Goal: Complete application form: Complete application form

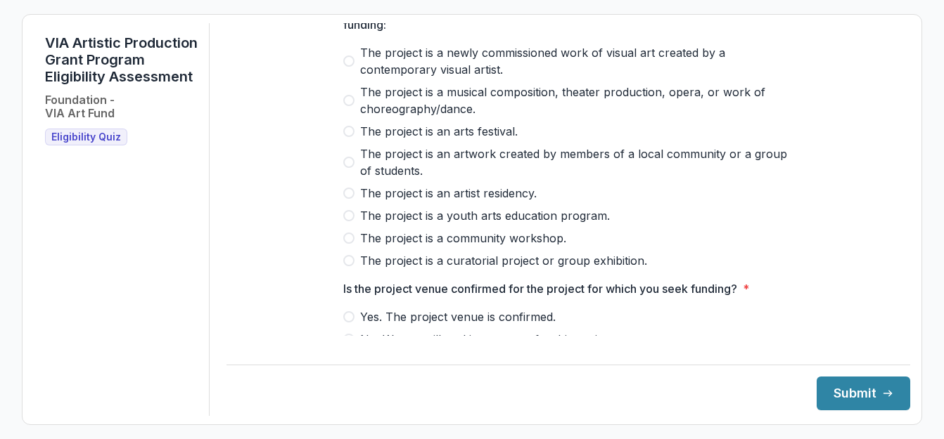
scroll to position [141, 0]
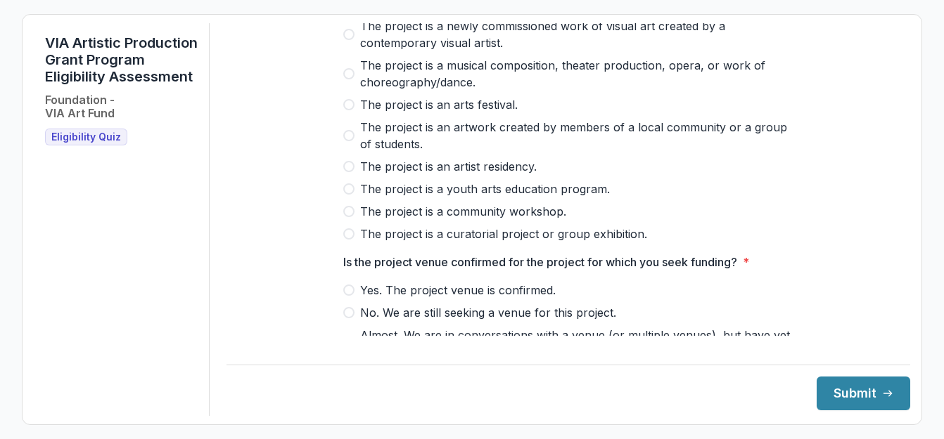
click at [349, 110] on span at bounding box center [348, 104] width 11 height 11
click at [356, 139] on label "The project is an artwork created by members of a local community or a group of…" at bounding box center [568, 136] width 450 height 34
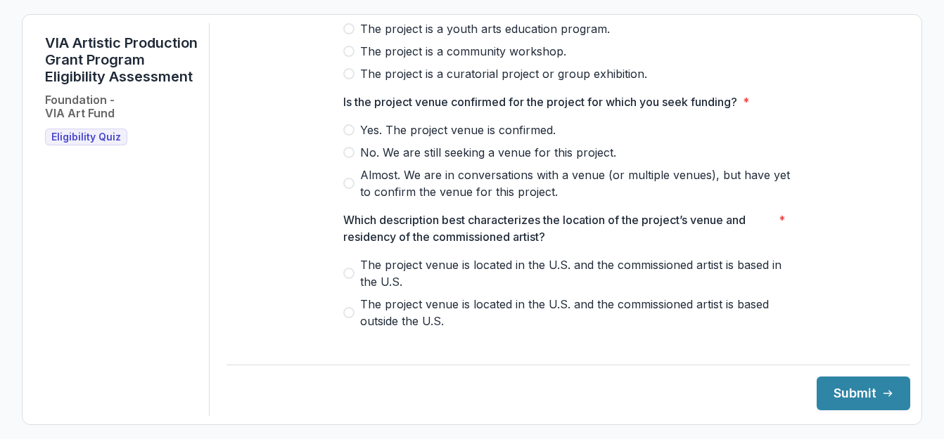
scroll to position [352, 0]
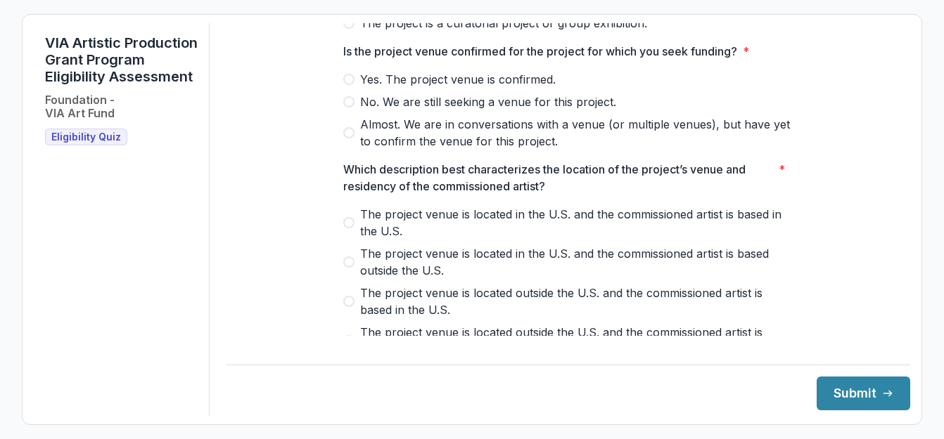
click at [352, 88] on label "Yes. The project venue is confirmed." at bounding box center [568, 79] width 450 height 17
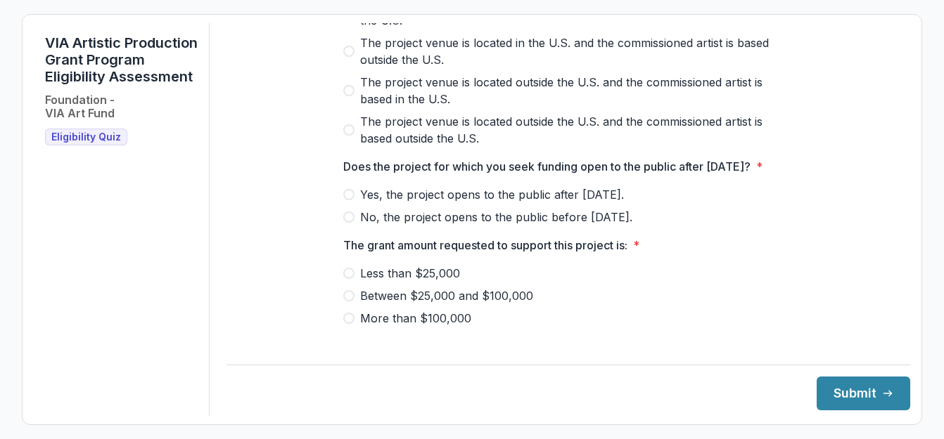
scroll to position [492, 0]
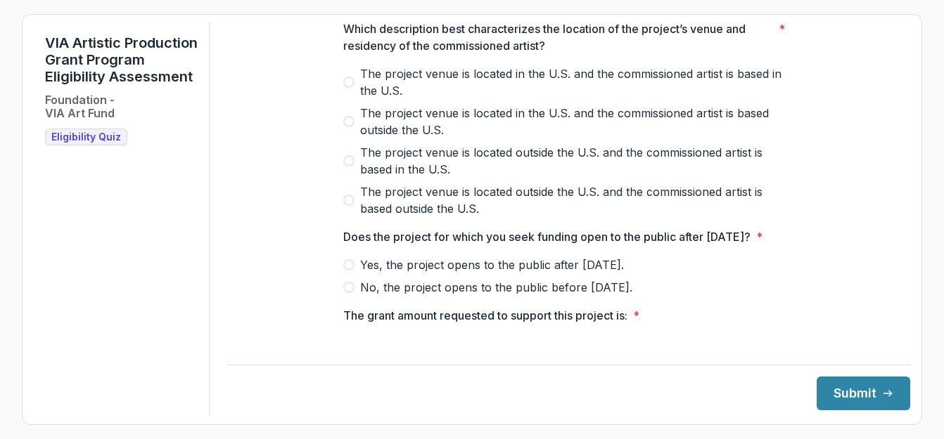
click at [350, 87] on label "The project venue is located in the U.S. and the commissioned artist is based i…" at bounding box center [568, 82] width 450 height 34
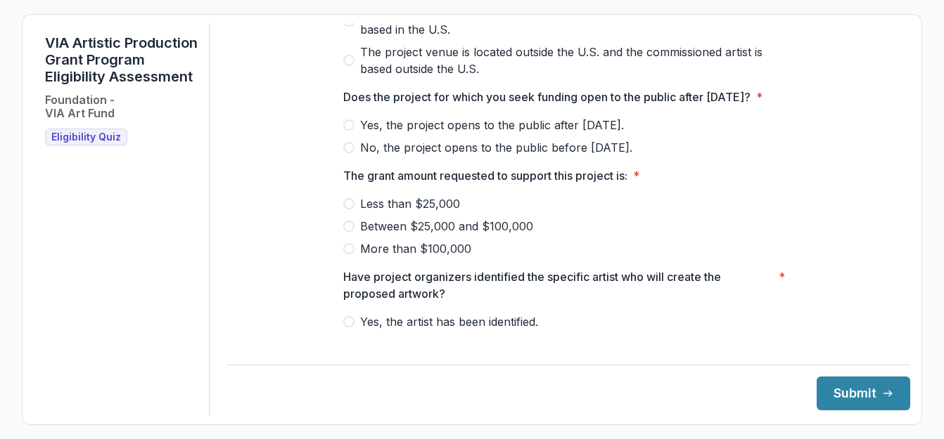
scroll to position [633, 0]
click at [345, 130] on span at bounding box center [348, 124] width 11 height 11
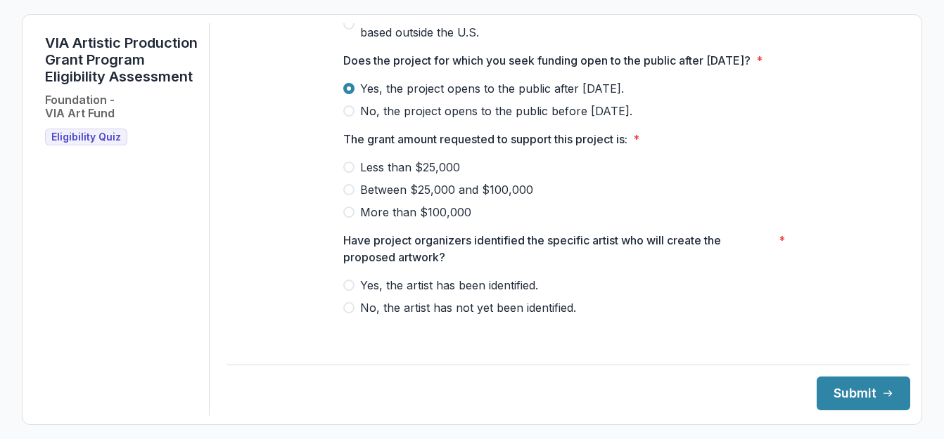
scroll to position [688, 0]
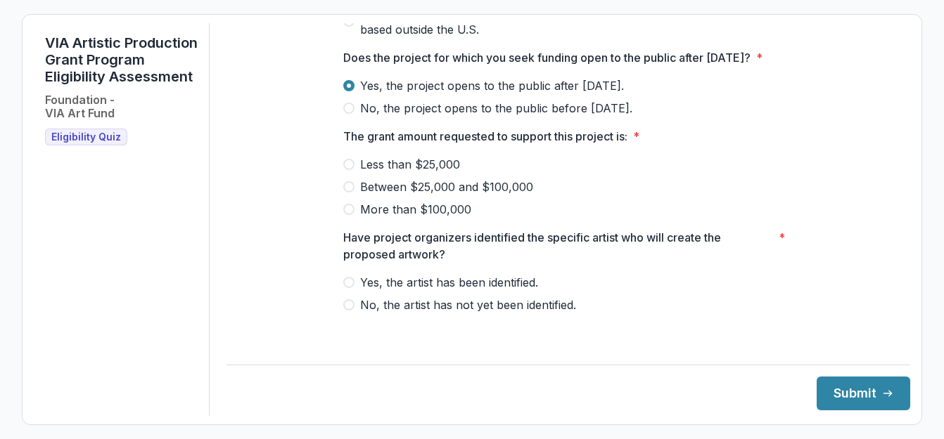
click at [343, 170] on span at bounding box center [348, 164] width 11 height 11
click at [354, 291] on label "Yes, the artist has been identified." at bounding box center [568, 282] width 450 height 17
click at [832, 392] on button "Submit" at bounding box center [863, 394] width 94 height 34
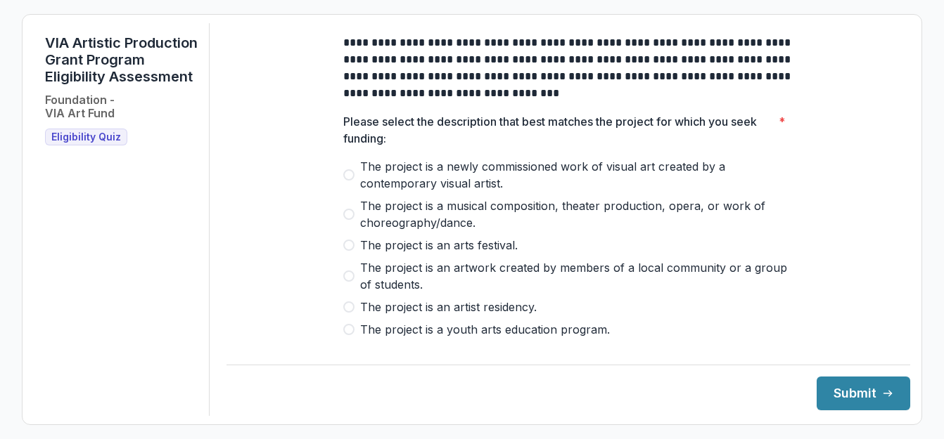
drag, startPoint x: 405, startPoint y: 133, endPoint x: 538, endPoint y: 96, distance: 138.0
click at [538, 96] on p "**********" at bounding box center [568, 67] width 450 height 67
click at [641, 158] on div at bounding box center [568, 156] width 450 height 6
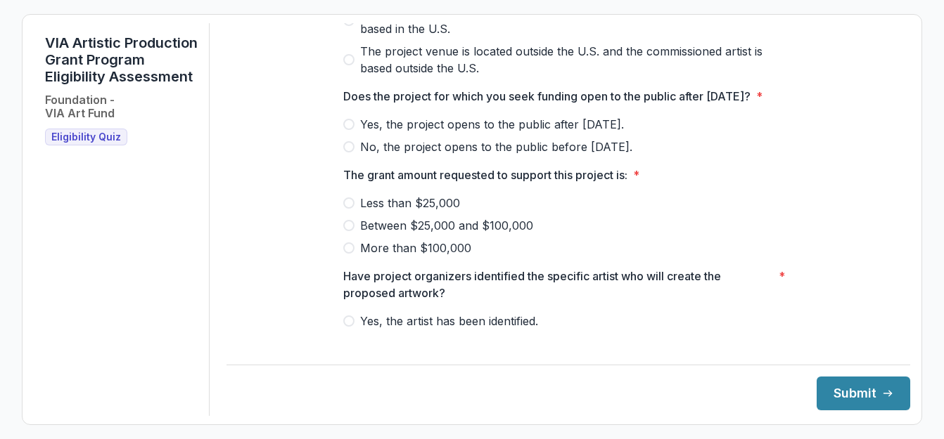
scroll to position [688, 0]
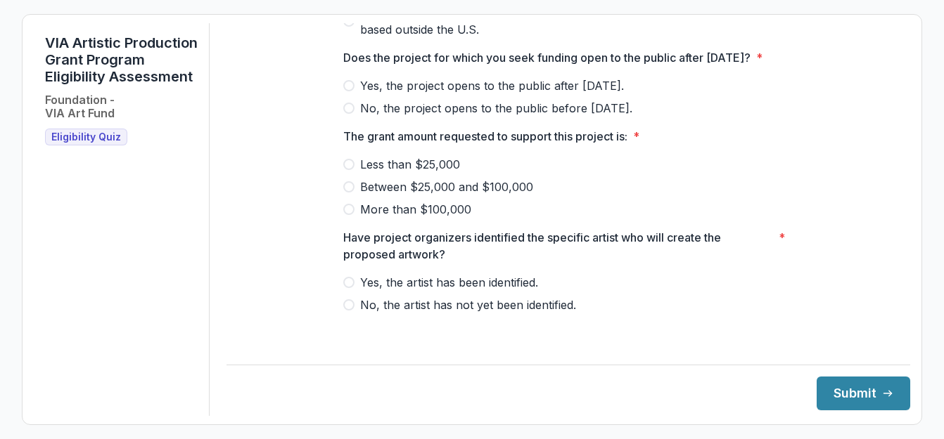
click at [360, 291] on span "Yes, the artist has been identified." at bounding box center [449, 282] width 178 height 17
click at [431, 195] on span "Between $25,000 and $100,000" at bounding box center [446, 187] width 173 height 17
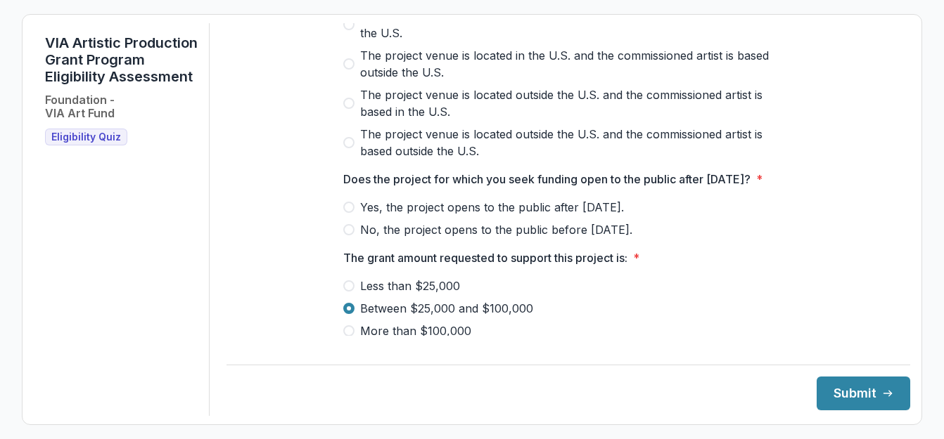
scroll to position [548, 0]
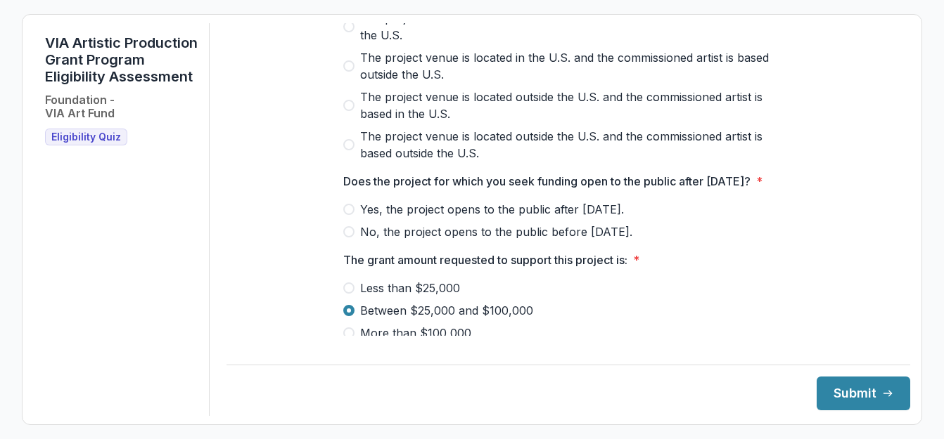
click at [475, 218] on span "Yes, the project opens to the public after [DATE]." at bounding box center [492, 209] width 264 height 17
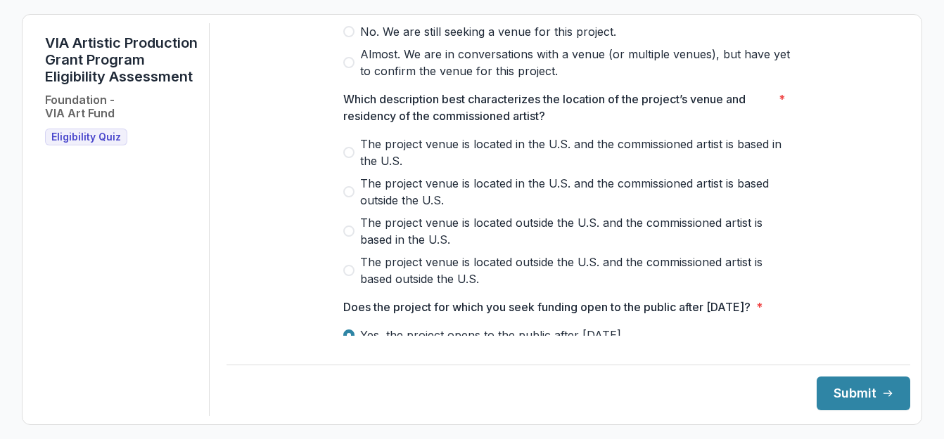
scroll to position [407, 0]
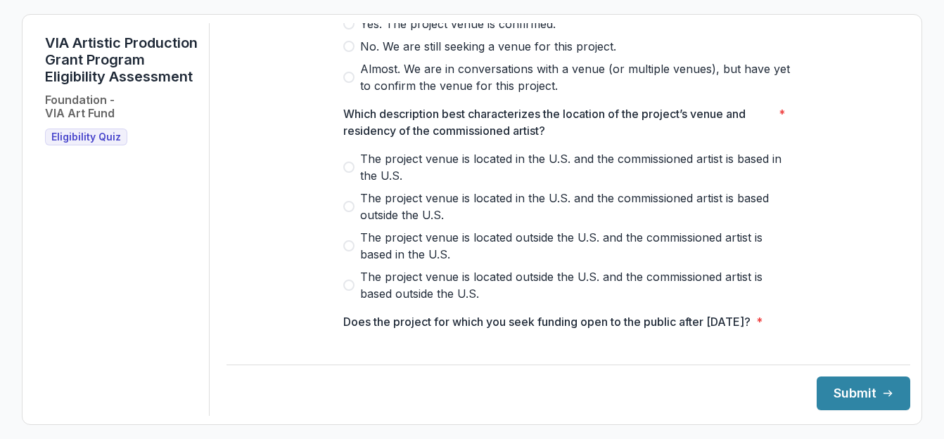
click at [509, 175] on span "The project venue is located in the U.S. and the commissioned artist is based i…" at bounding box center [576, 167] width 433 height 34
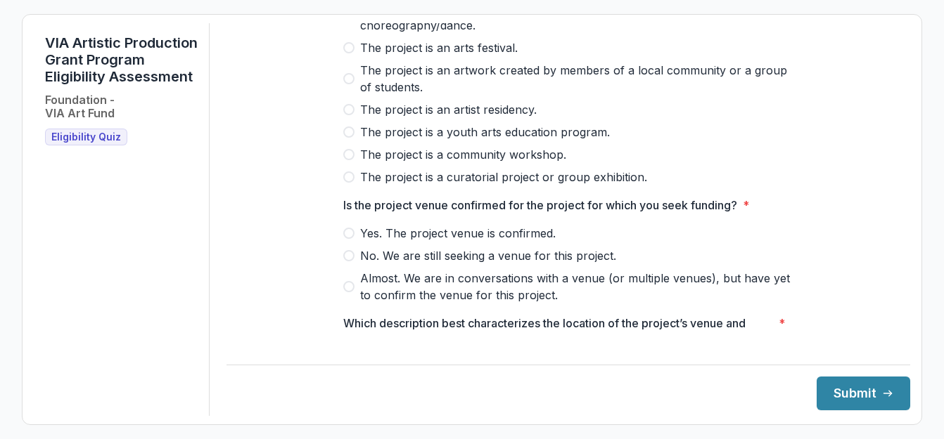
scroll to position [196, 0]
click at [496, 243] on span "Yes. The project venue is confirmed." at bounding box center [457, 234] width 195 height 17
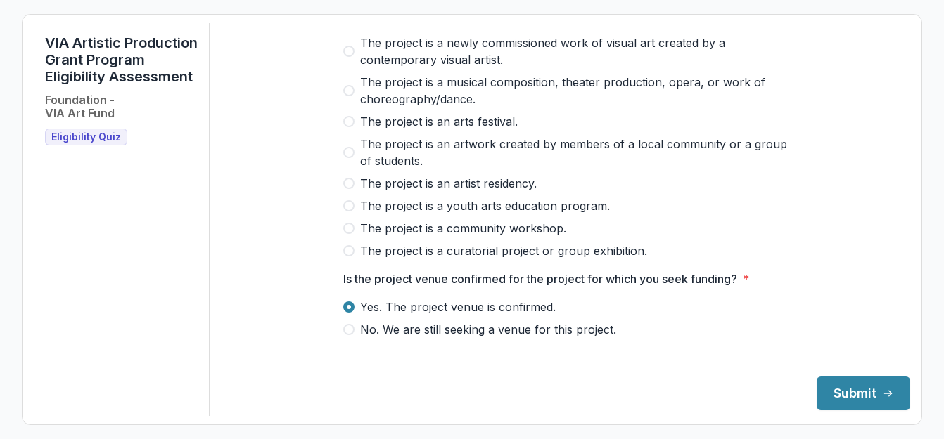
scroll to position [141, 0]
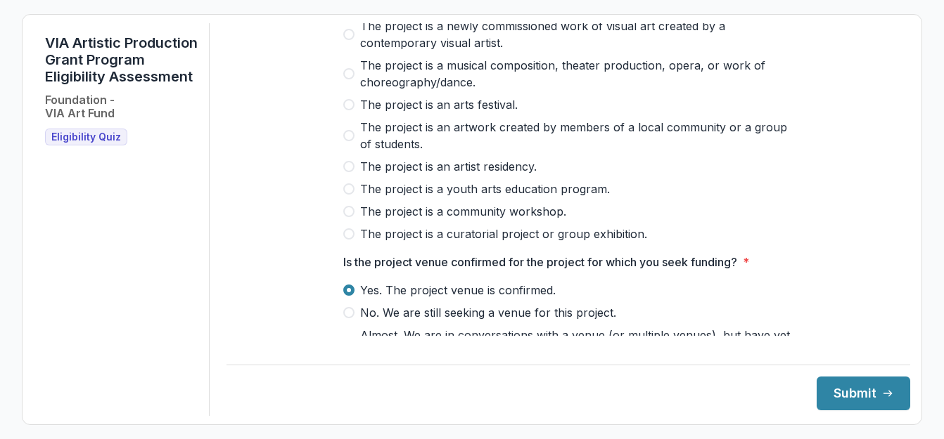
click at [505, 138] on span "The project is an artwork created by members of a local community or a group of…" at bounding box center [576, 136] width 433 height 34
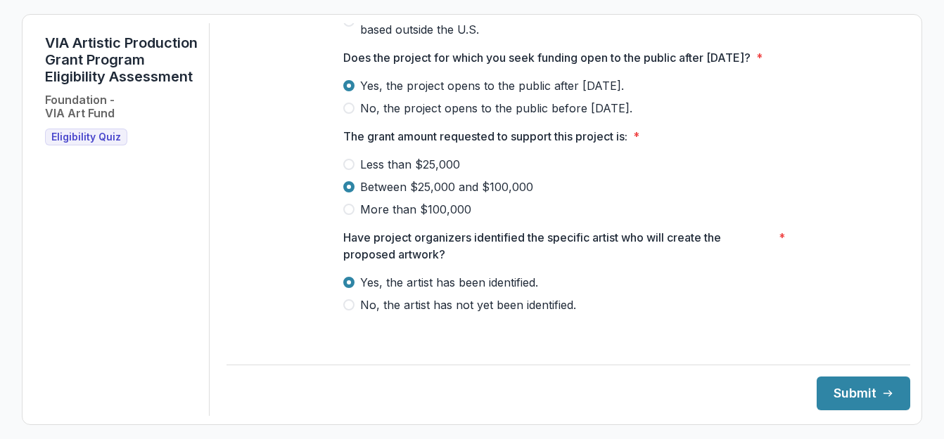
scroll to position [688, 0]
click at [864, 406] on button "Submit" at bounding box center [863, 394] width 94 height 34
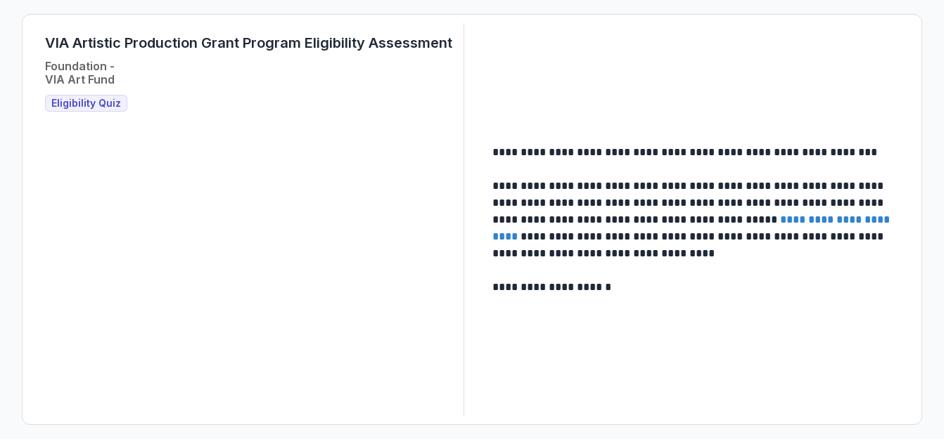
click at [864, 220] on link "**********" at bounding box center [692, 227] width 400 height 27
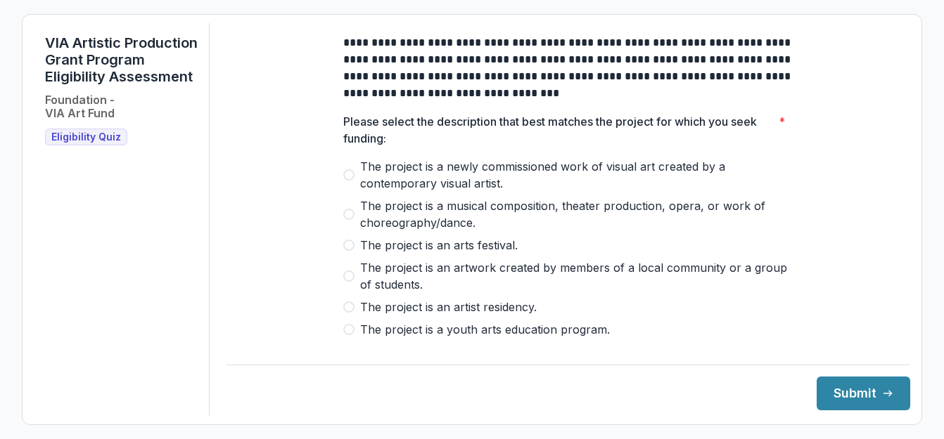
drag, startPoint x: 351, startPoint y: 258, endPoint x: 371, endPoint y: 249, distance: 22.3
click at [351, 251] on span at bounding box center [348, 245] width 11 height 11
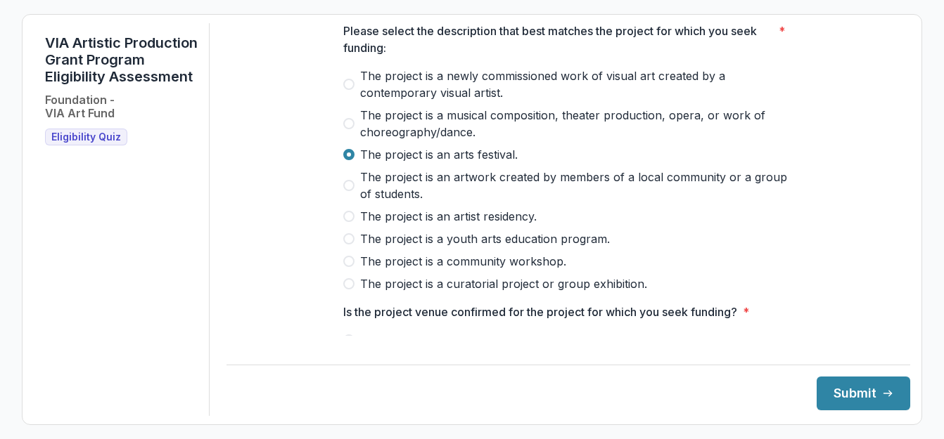
scroll to position [281, 0]
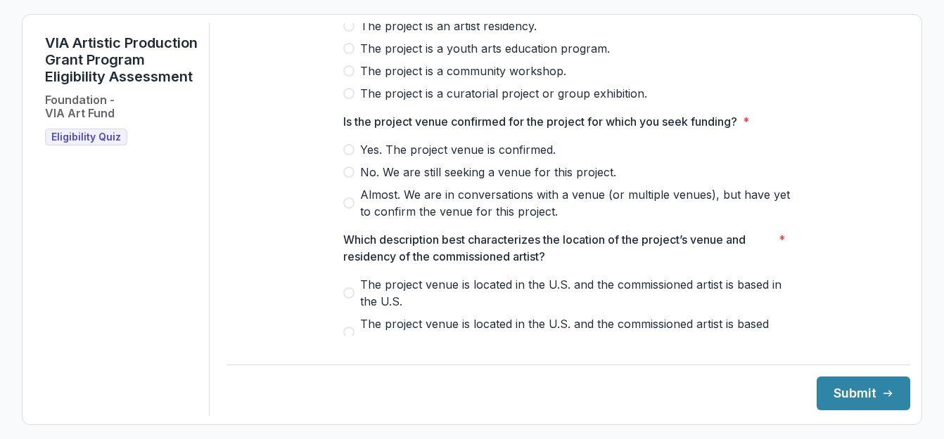
click at [356, 157] on label "Yes. The project venue is confirmed." at bounding box center [568, 149] width 450 height 17
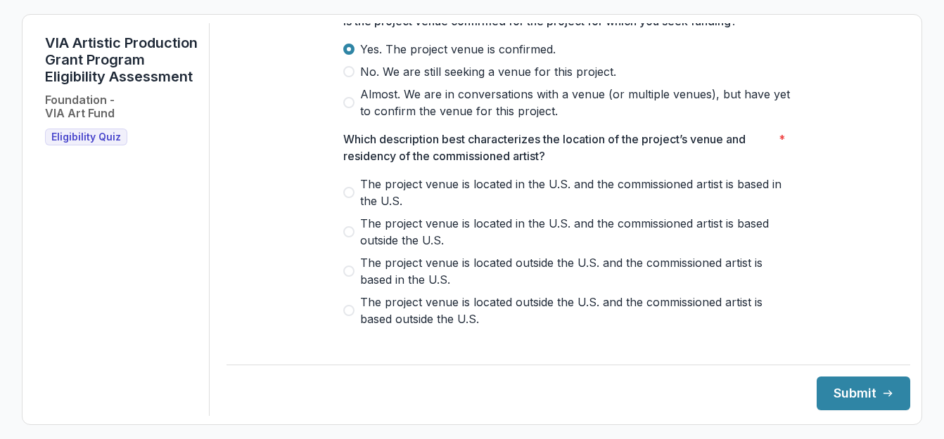
scroll to position [492, 0]
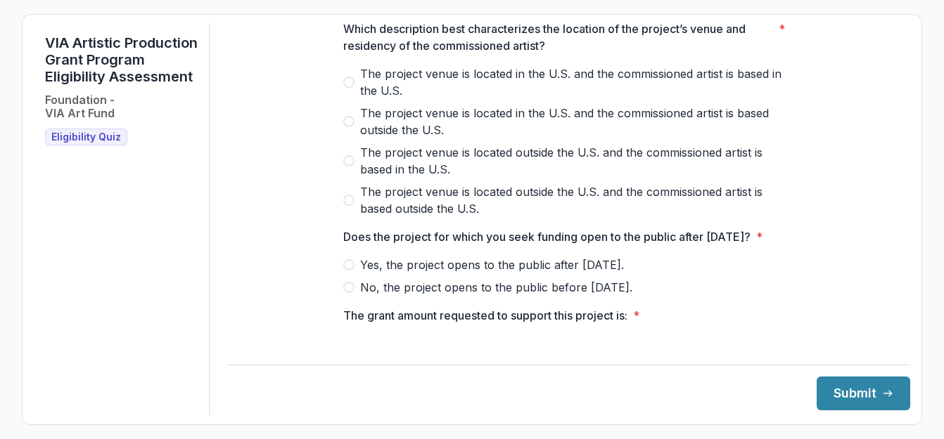
click at [354, 99] on label "The project venue is located in the U.S. and the commissioned artist is based i…" at bounding box center [568, 82] width 450 height 34
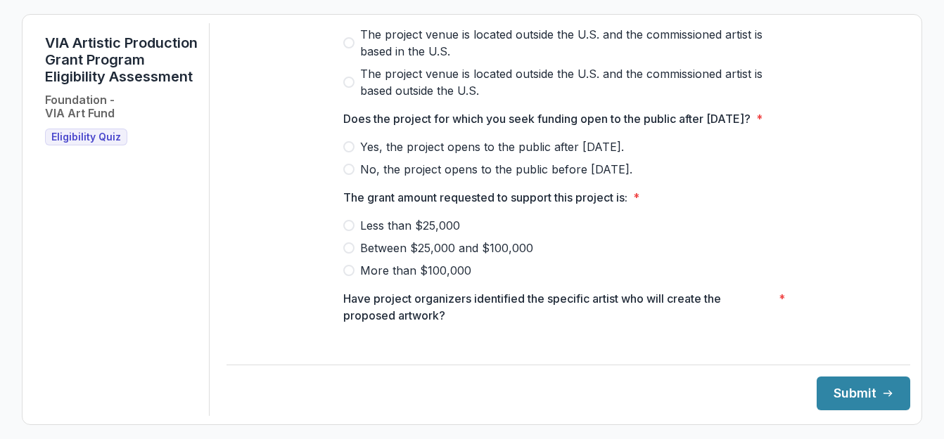
scroll to position [618, 0]
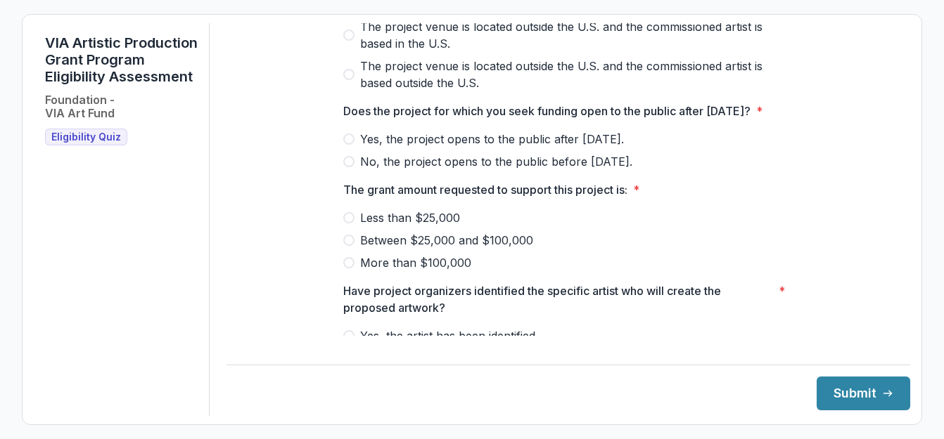
click at [348, 167] on span at bounding box center [348, 161] width 11 height 11
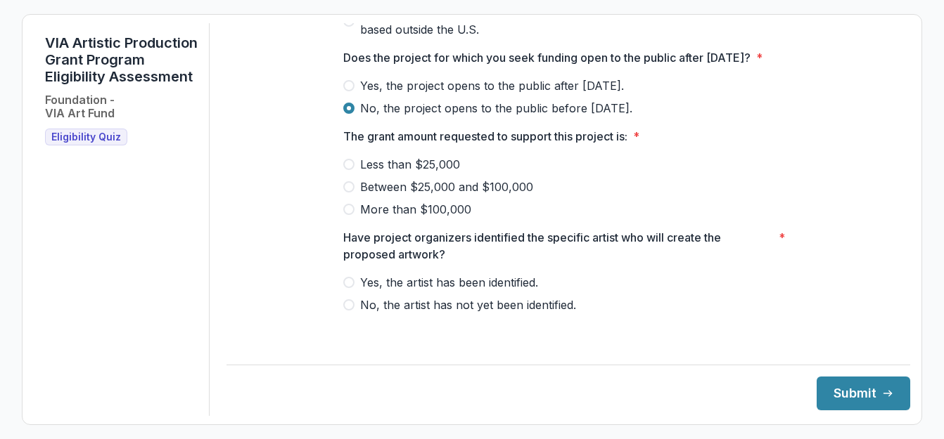
click at [349, 191] on label "Between $25,000 and $100,000" at bounding box center [568, 187] width 450 height 17
click at [343, 288] on span at bounding box center [348, 282] width 11 height 11
click at [862, 408] on button "Submit" at bounding box center [863, 394] width 94 height 34
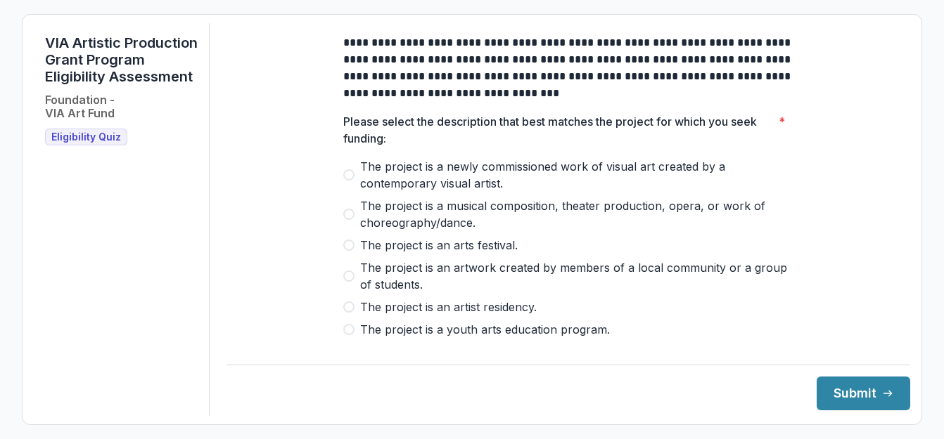
scroll to position [70, 0]
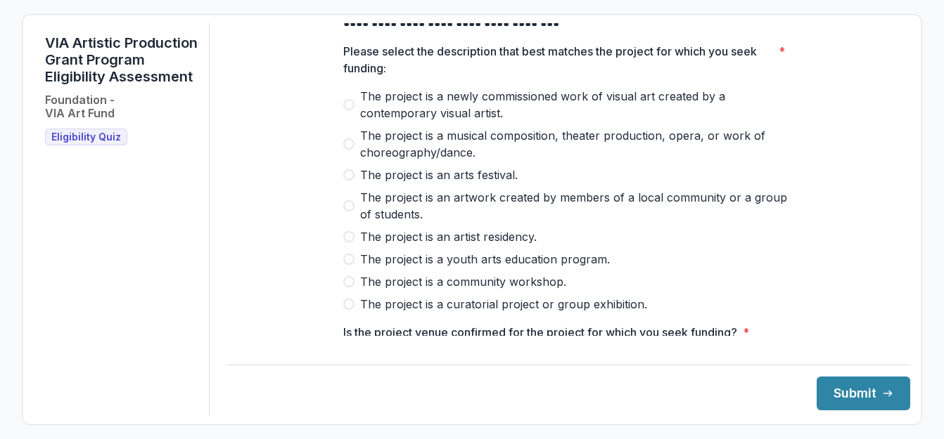
click at [356, 184] on label "The project is an arts festival." at bounding box center [568, 175] width 450 height 17
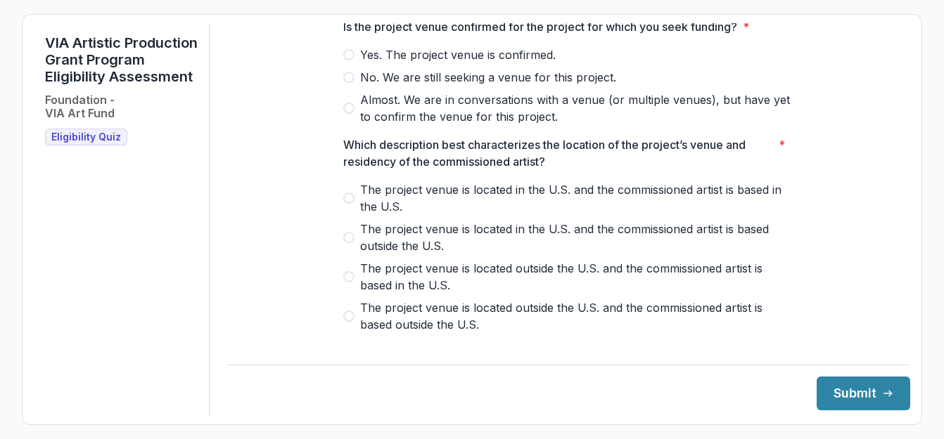
scroll to position [352, 0]
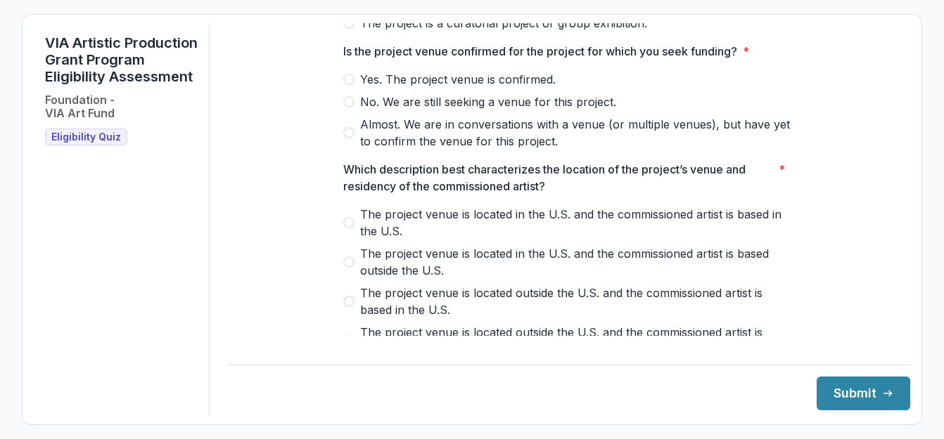
click at [430, 136] on span "Almost. We are in conversations with a venue (or multiple venues), but have yet…" at bounding box center [576, 133] width 433 height 34
click at [389, 88] on span "Yes. The project venue is confirmed." at bounding box center [457, 79] width 195 height 17
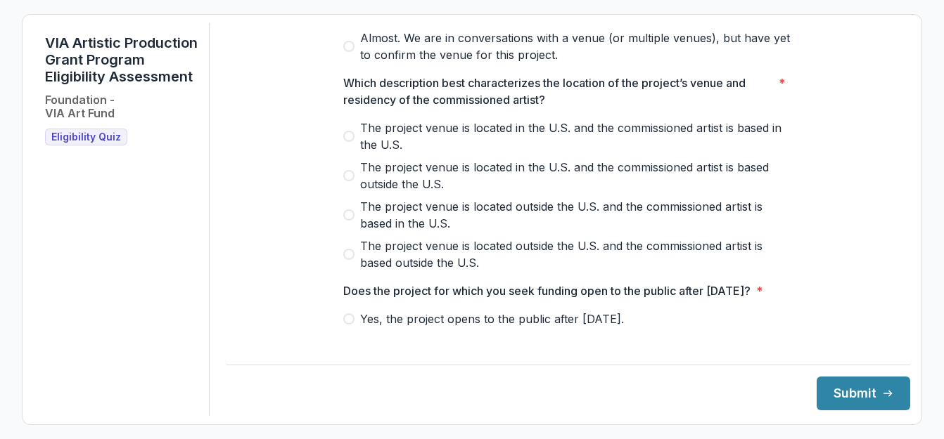
scroll to position [422, 0]
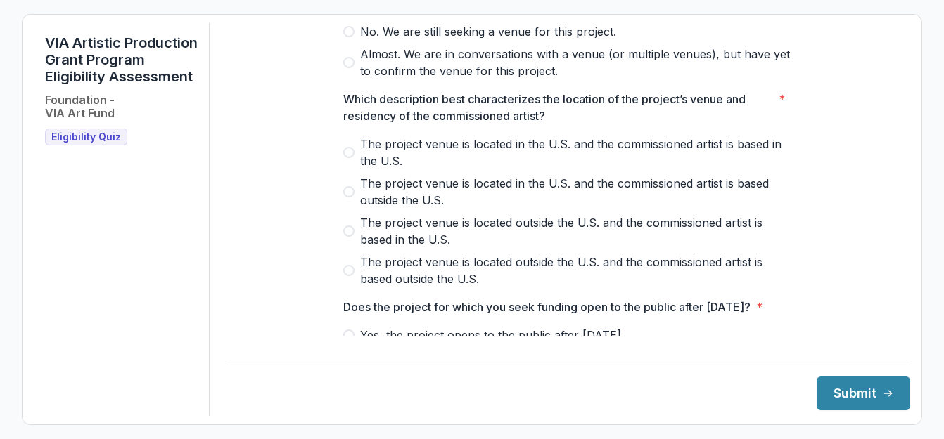
click at [454, 148] on span "The project venue is located in the U.S. and the commissioned artist is based i…" at bounding box center [576, 153] width 433 height 34
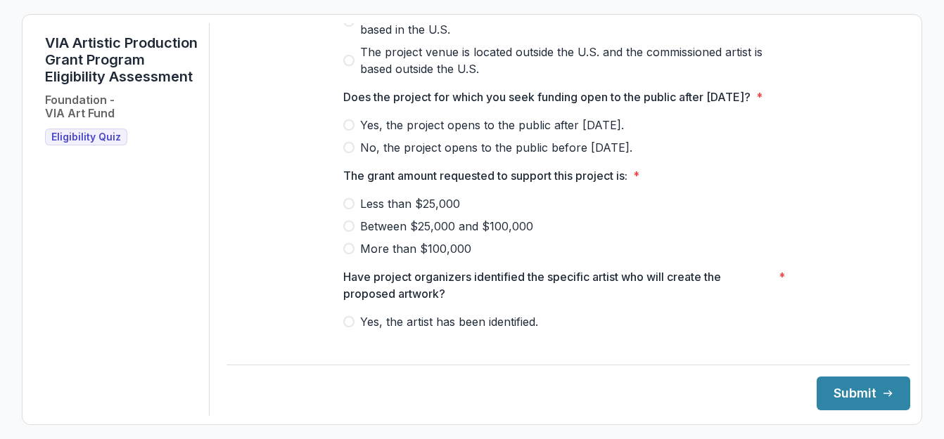
scroll to position [633, 0]
click at [482, 133] on span "Yes, the project opens to the public after [DATE]." at bounding box center [492, 124] width 264 height 17
click at [470, 155] on span "No, the project opens to the public before [DATE]." at bounding box center [496, 147] width 272 height 17
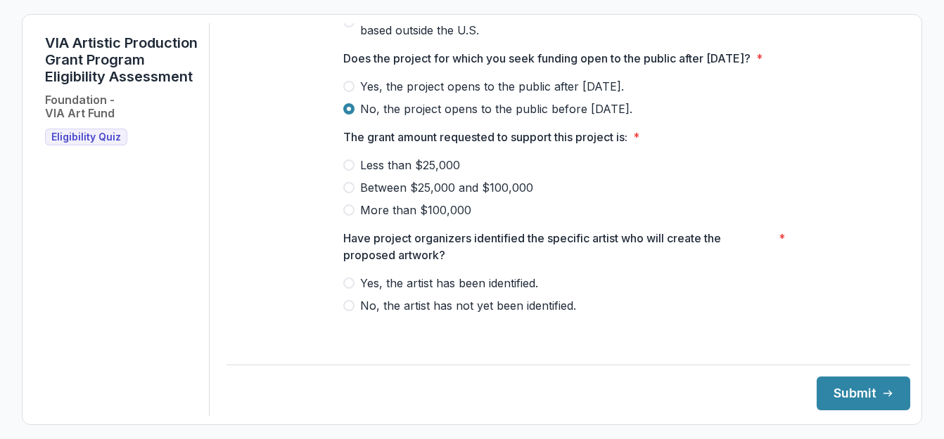
scroll to position [688, 0]
click at [363, 173] on span "Less than $25,000" at bounding box center [410, 164] width 100 height 17
drag, startPoint x: 358, startPoint y: 295, endPoint x: 373, endPoint y: 294, distance: 15.5
click at [360, 291] on span "Yes, the artist has been identified." at bounding box center [449, 282] width 178 height 17
click at [839, 394] on button "Submit" at bounding box center [863, 394] width 94 height 34
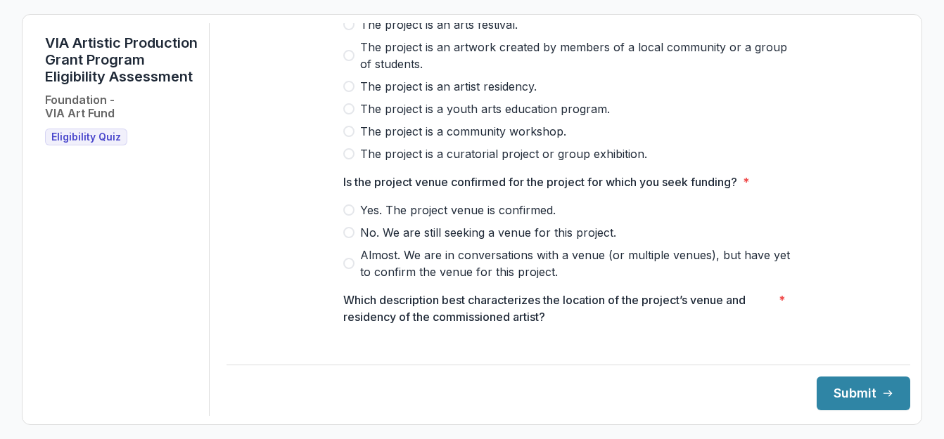
scroll to position [141, 0]
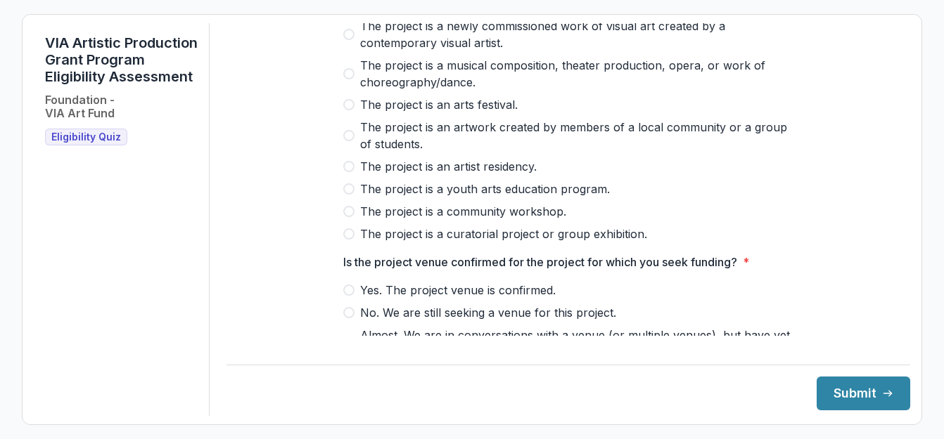
click at [392, 113] on span "The project is an arts festival." at bounding box center [438, 104] width 157 height 17
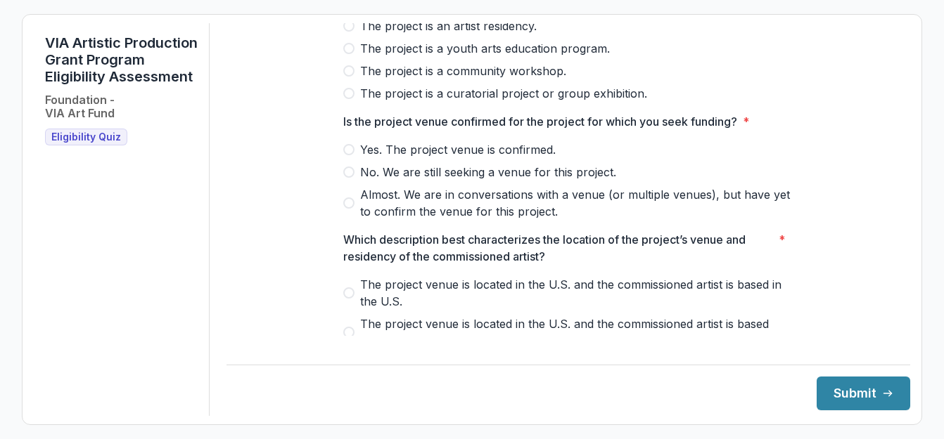
click at [378, 158] on span "Yes. The project venue is confirmed." at bounding box center [457, 149] width 195 height 17
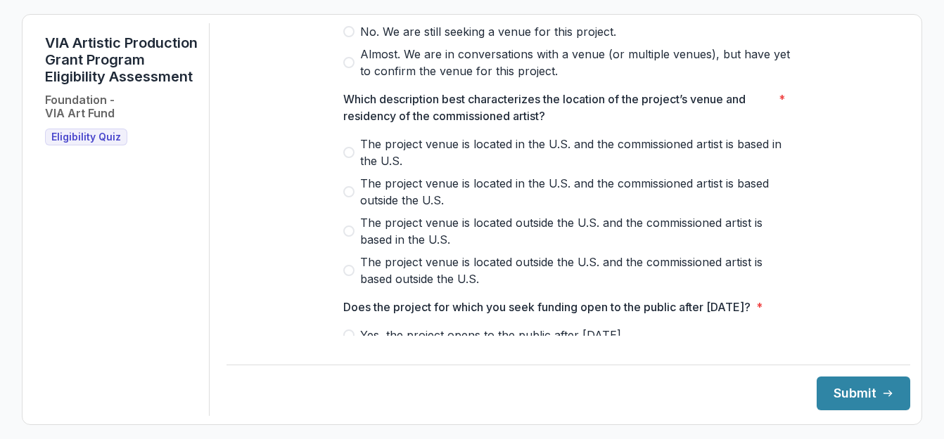
click at [418, 162] on span "The project venue is located in the U.S. and the commissioned artist is based i…" at bounding box center [576, 153] width 433 height 34
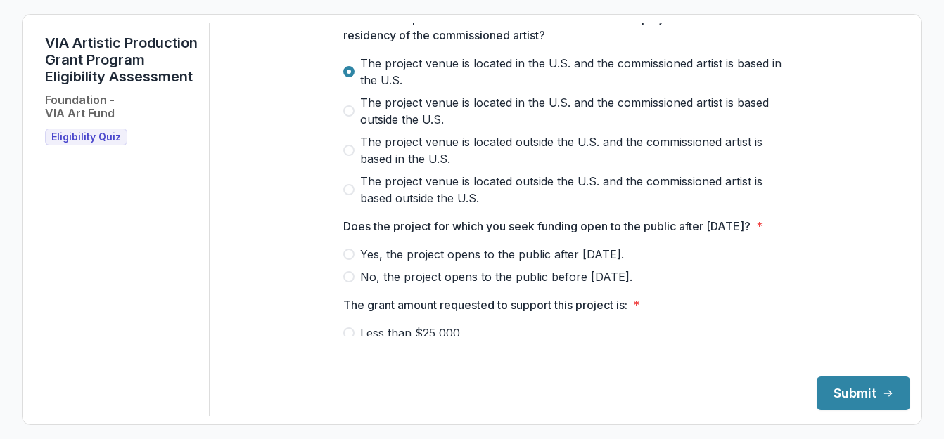
scroll to position [688, 0]
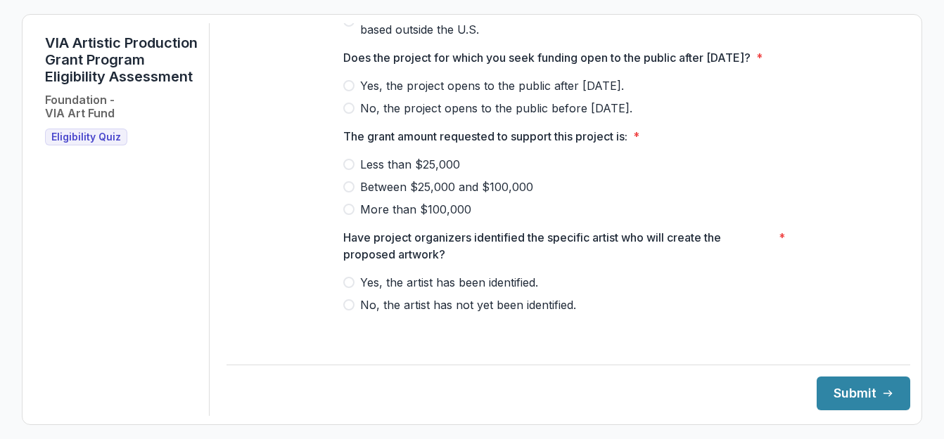
click at [398, 94] on span "Yes, the project opens to the public after [DATE]." at bounding box center [492, 85] width 264 height 17
click at [407, 173] on span "Less than $25,000" at bounding box center [410, 164] width 100 height 17
click at [453, 291] on span "Yes, the artist has been identified." at bounding box center [449, 282] width 178 height 17
click at [862, 390] on button "Submit" at bounding box center [863, 394] width 94 height 34
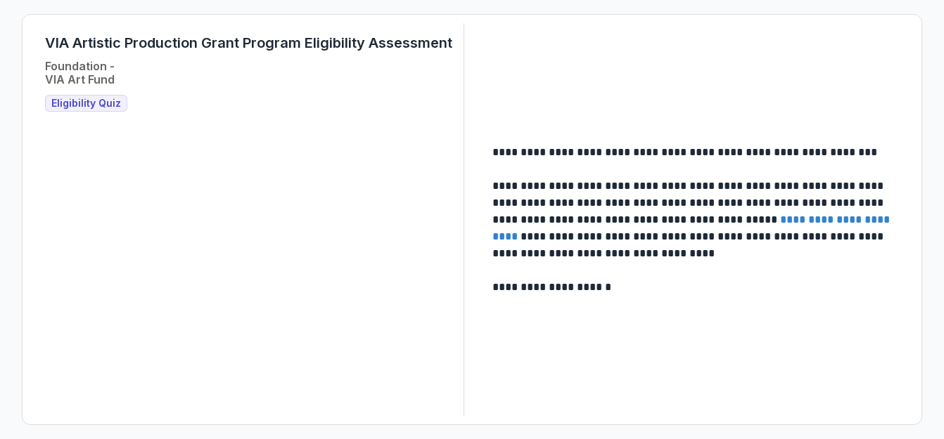
click at [858, 82] on div "**********" at bounding box center [472, 219] width 876 height 393
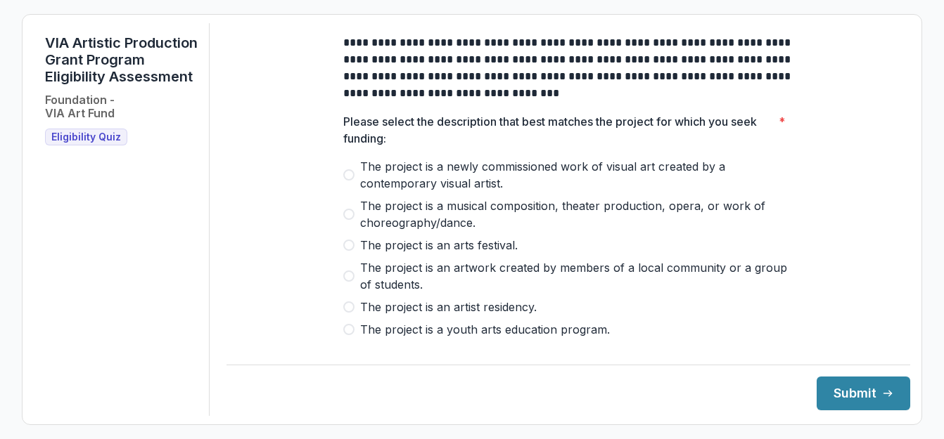
click at [377, 186] on span "The project is a newly commissioned work of visual art created by a contemporar…" at bounding box center [576, 175] width 433 height 34
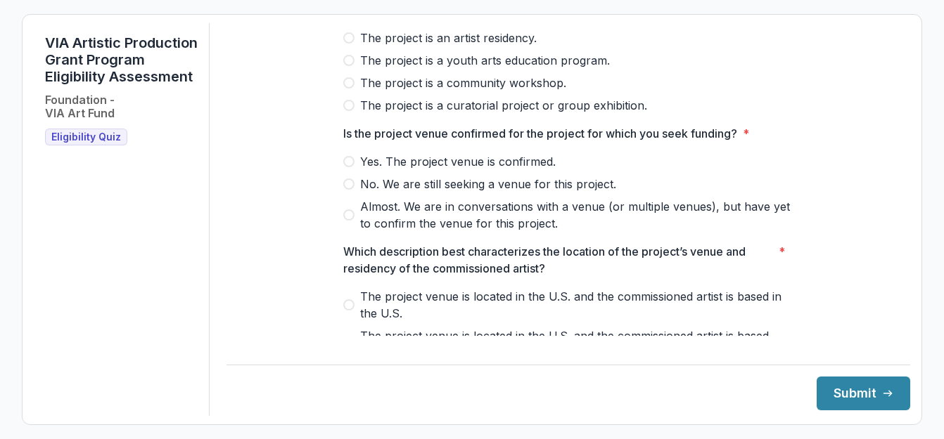
scroll to position [352, 0]
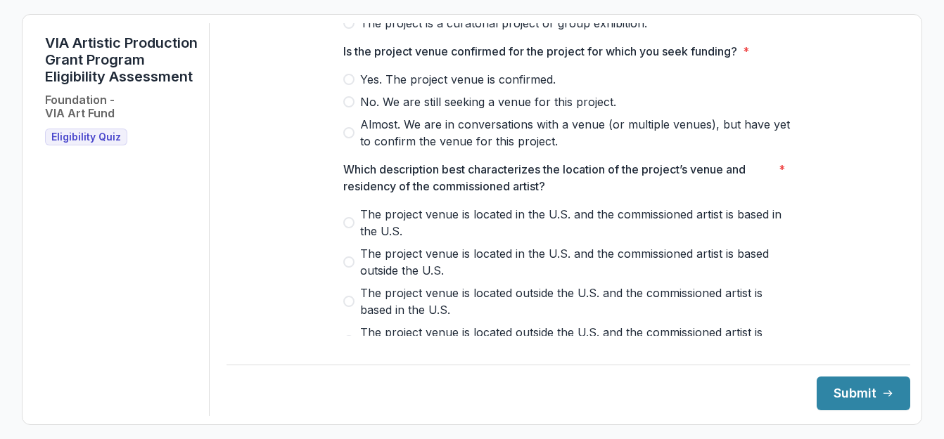
click at [425, 71] on div at bounding box center [568, 68] width 450 height 6
click at [425, 84] on span "Yes. The project venue is confirmed." at bounding box center [457, 79] width 195 height 17
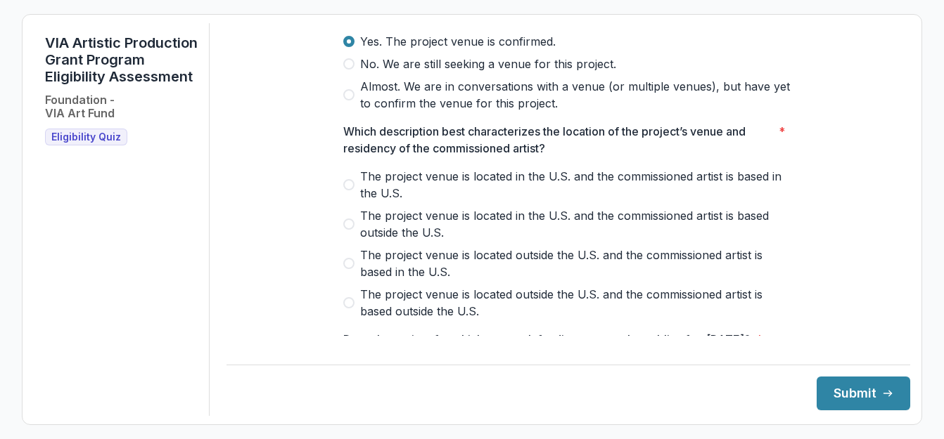
scroll to position [492, 0]
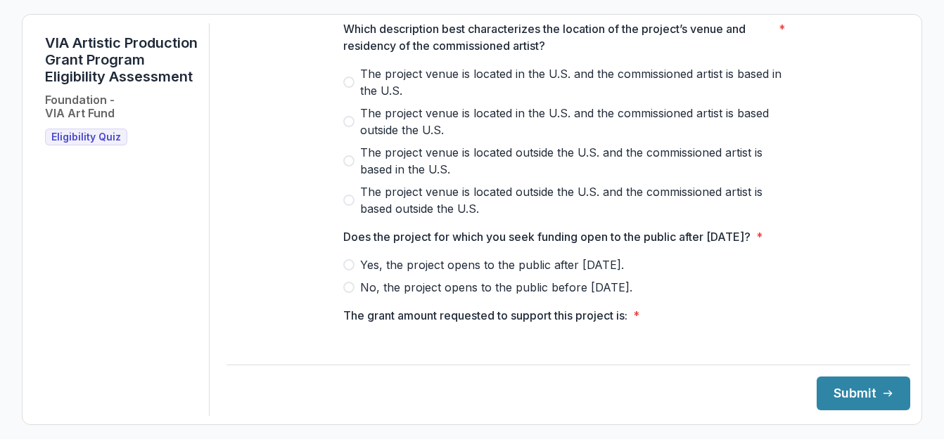
click at [439, 99] on span "The project venue is located in the U.S. and the commissioned artist is based i…" at bounding box center [576, 82] width 433 height 34
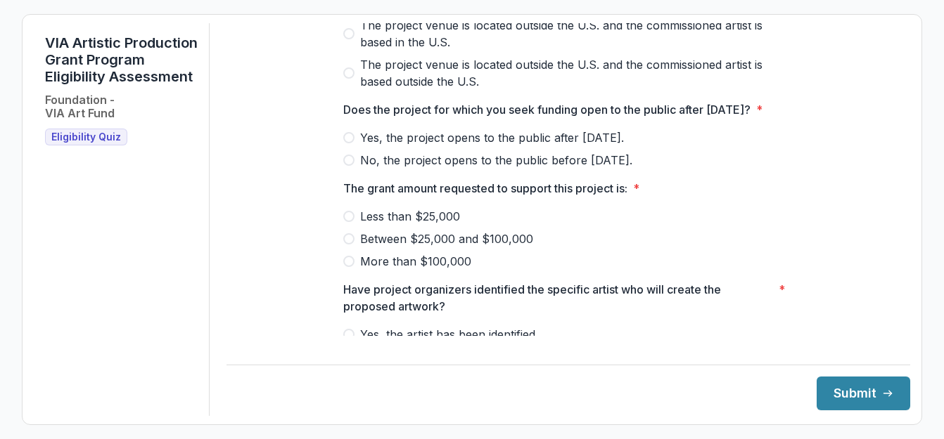
scroll to position [633, 0]
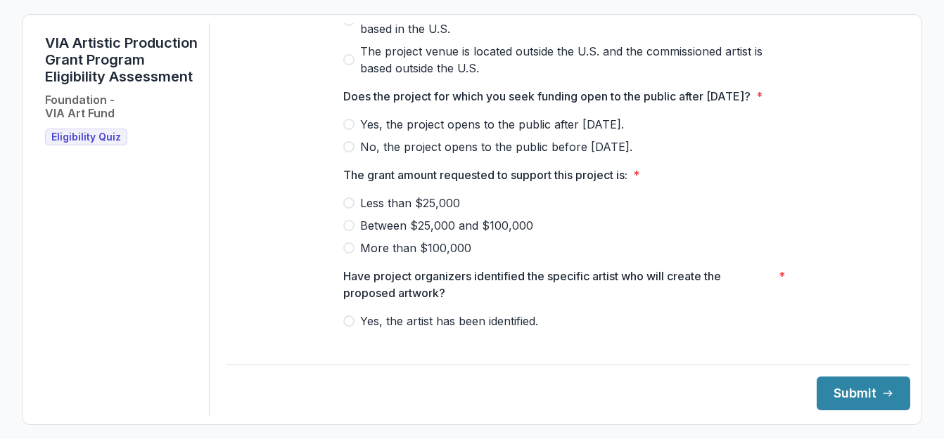
click at [460, 133] on span "Yes, the project opens to the public after [DATE]." at bounding box center [492, 124] width 264 height 17
click at [454, 212] on span "Less than $25,000" at bounding box center [410, 203] width 100 height 17
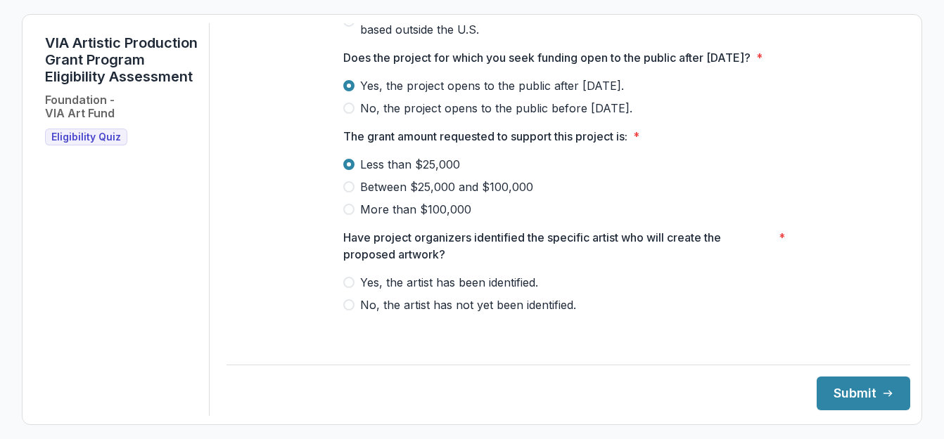
click at [461, 195] on span "Between $25,000 and $100,000" at bounding box center [446, 187] width 173 height 17
drag, startPoint x: 451, startPoint y: 292, endPoint x: 464, endPoint y: 294, distance: 12.8
click at [452, 291] on span "Yes, the artist has been identified." at bounding box center [449, 282] width 178 height 17
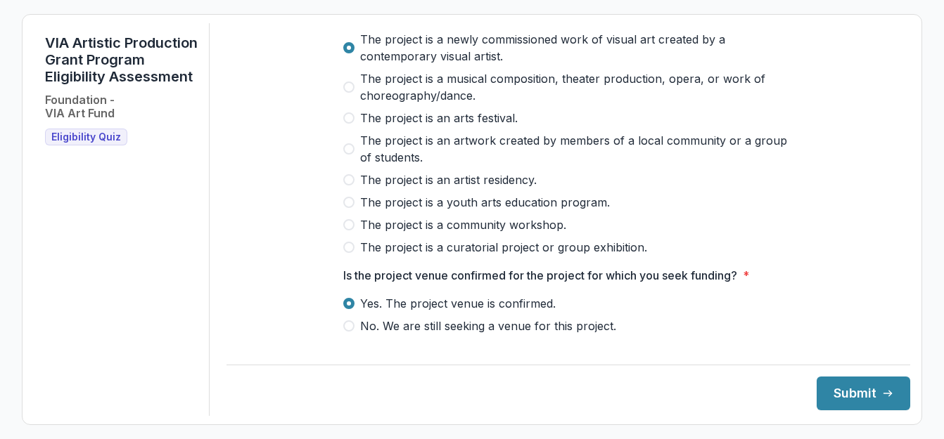
scroll to position [0, 0]
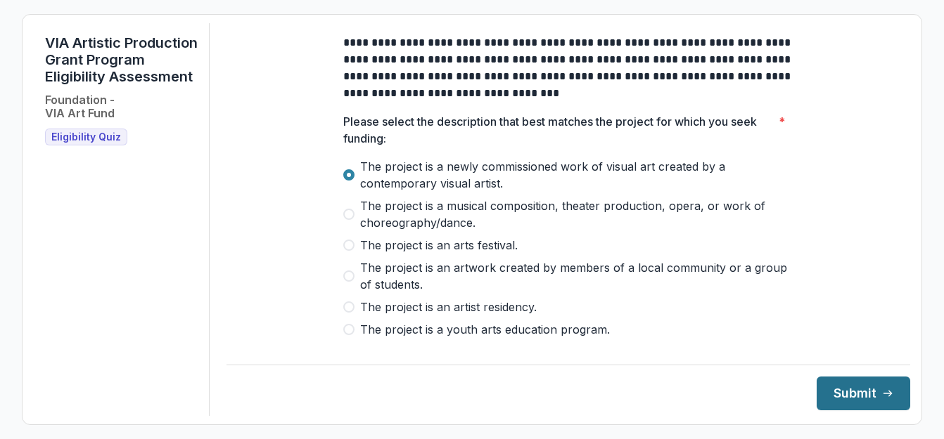
click at [857, 390] on button "Submit" at bounding box center [863, 394] width 94 height 34
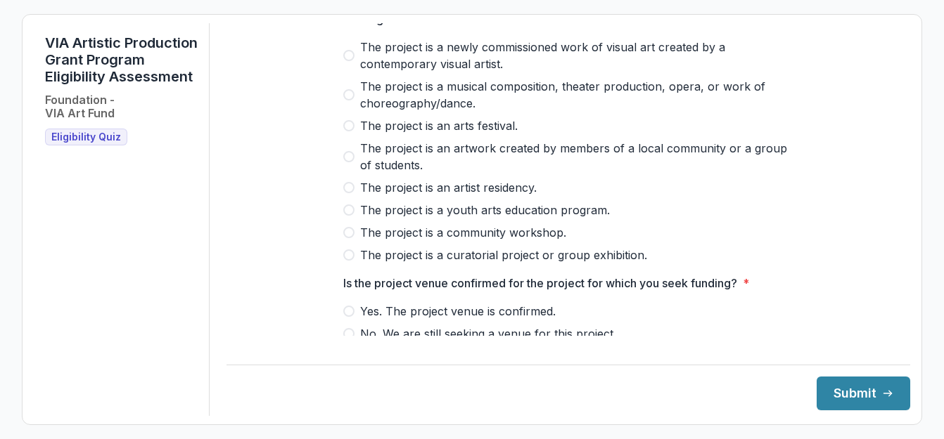
scroll to position [211, 0]
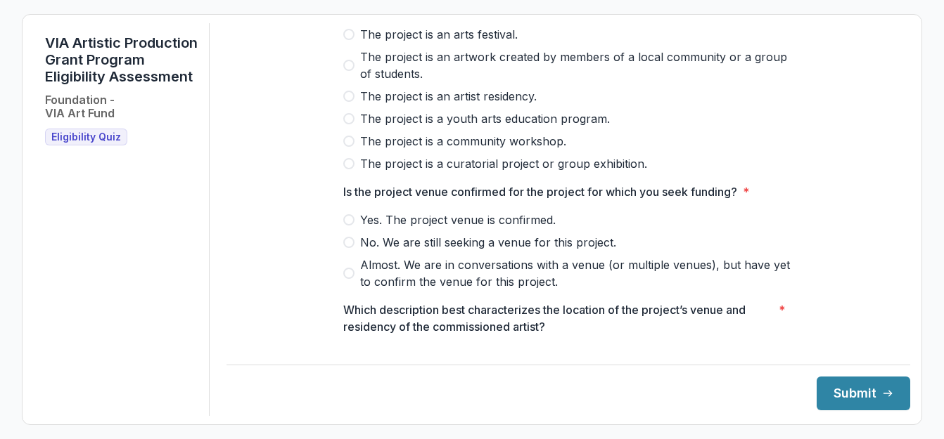
click at [520, 148] on span "The project is a community workshop." at bounding box center [463, 141] width 206 height 17
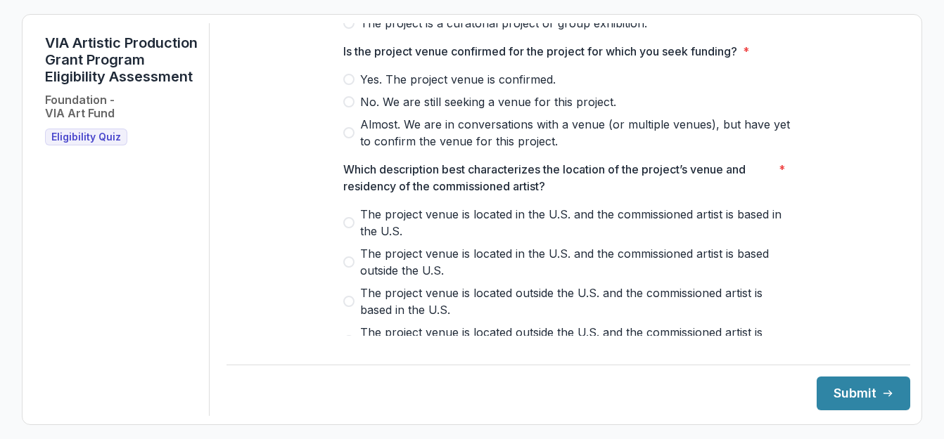
scroll to position [281, 0]
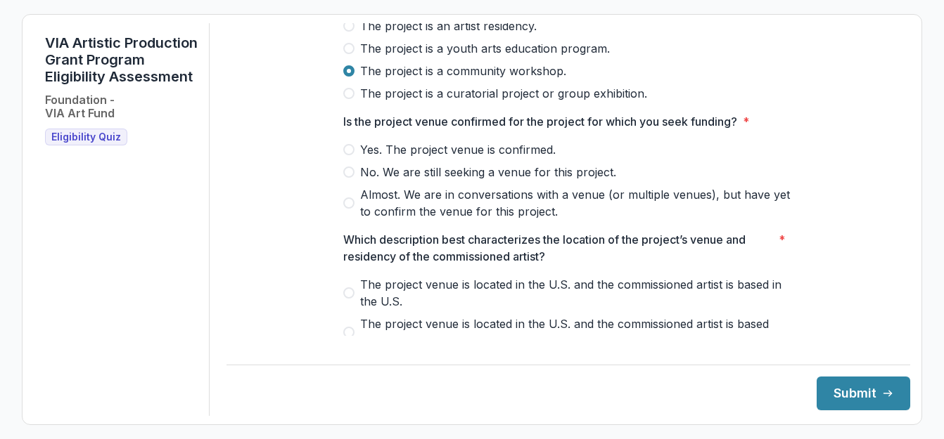
click at [417, 158] on span "Yes. The project venue is confirmed." at bounding box center [457, 149] width 195 height 17
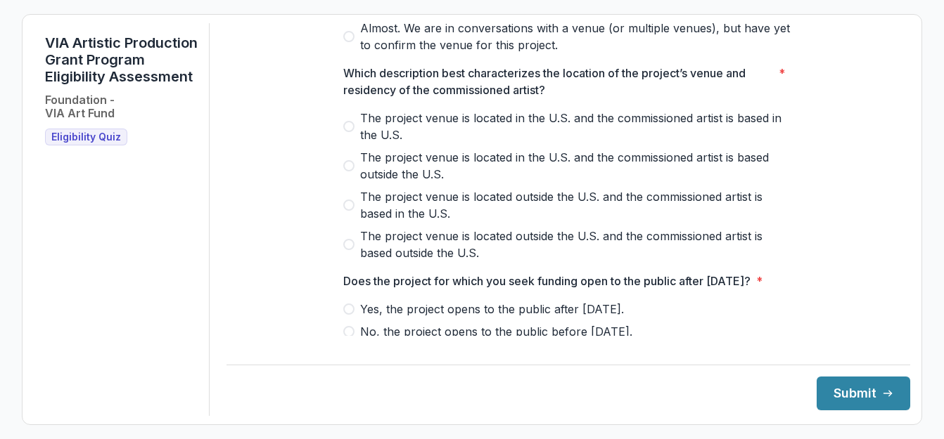
scroll to position [492, 0]
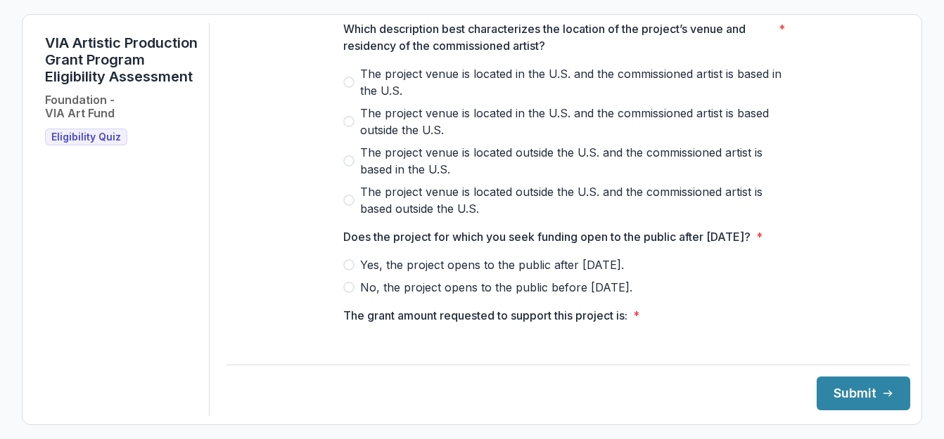
click at [406, 98] on span "The project venue is located in the U.S. and the commissioned artist is based i…" at bounding box center [576, 82] width 433 height 34
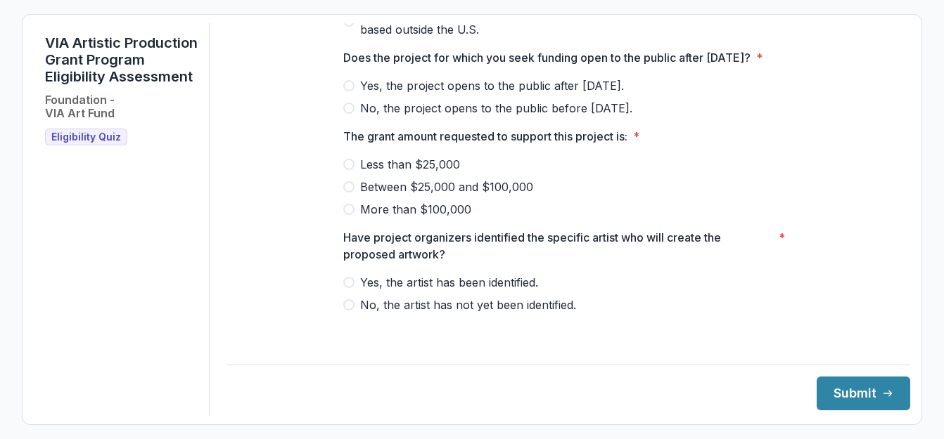
scroll to position [688, 0]
click at [414, 94] on span "Yes, the project opens to the public after [DATE]." at bounding box center [492, 85] width 264 height 17
click at [424, 173] on span "Less than $25,000" at bounding box center [410, 164] width 100 height 17
click at [402, 195] on span "Between $25,000 and $100,000" at bounding box center [446, 187] width 173 height 17
click at [417, 291] on span "Yes, the artist has been identified." at bounding box center [449, 282] width 178 height 17
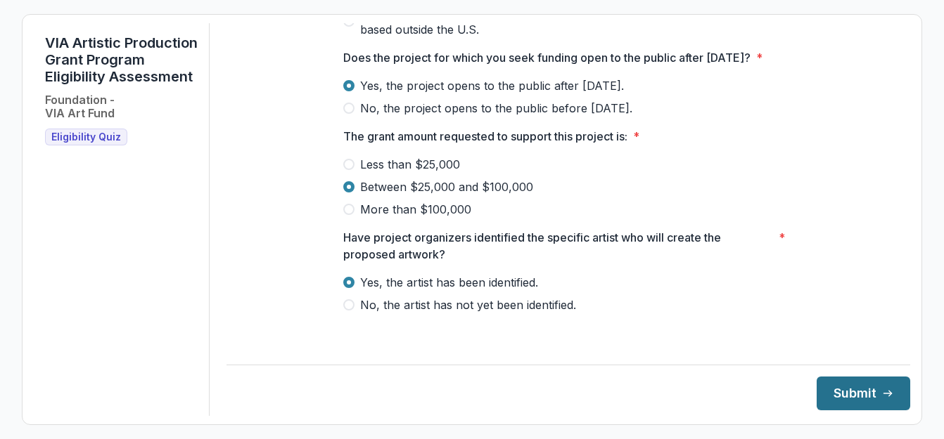
click at [847, 392] on button "Submit" at bounding box center [863, 394] width 94 height 34
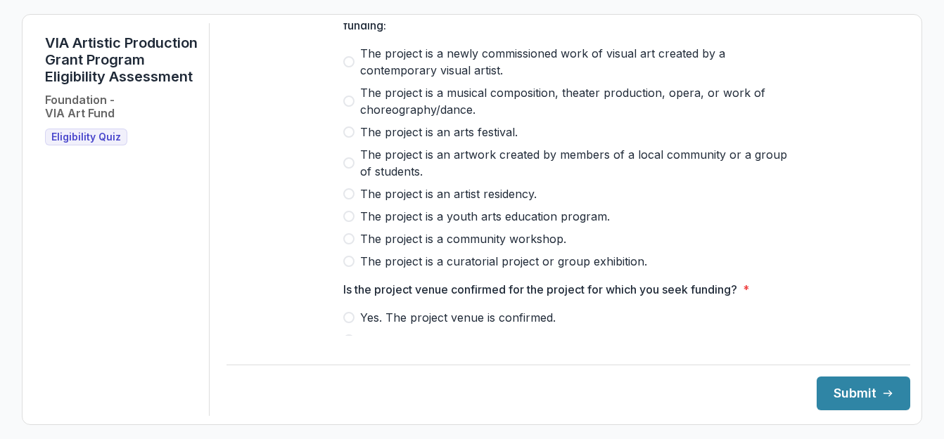
scroll to position [141, 0]
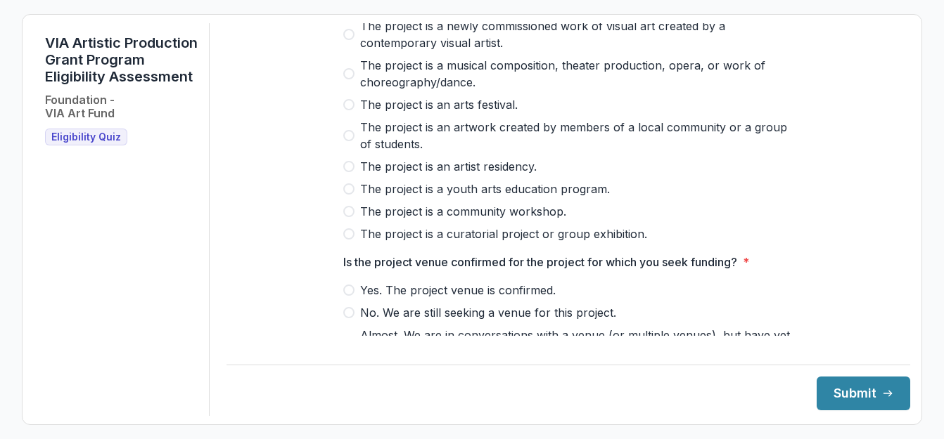
click at [351, 240] on span at bounding box center [348, 234] width 11 height 11
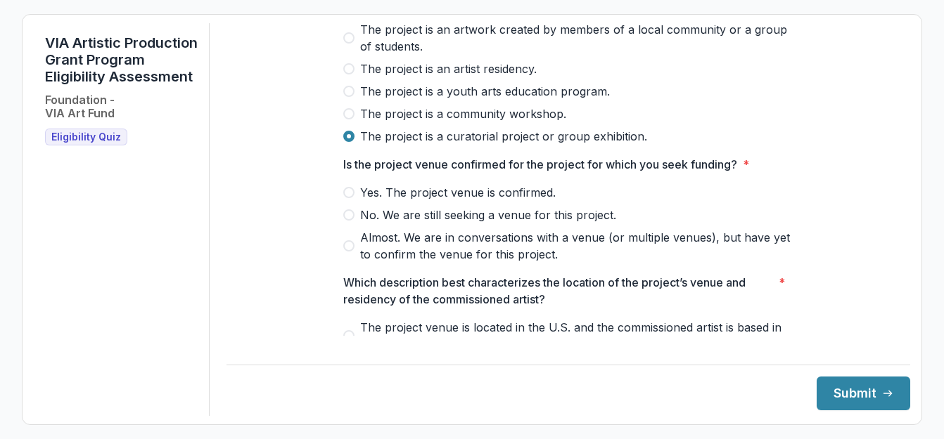
scroll to position [281, 0]
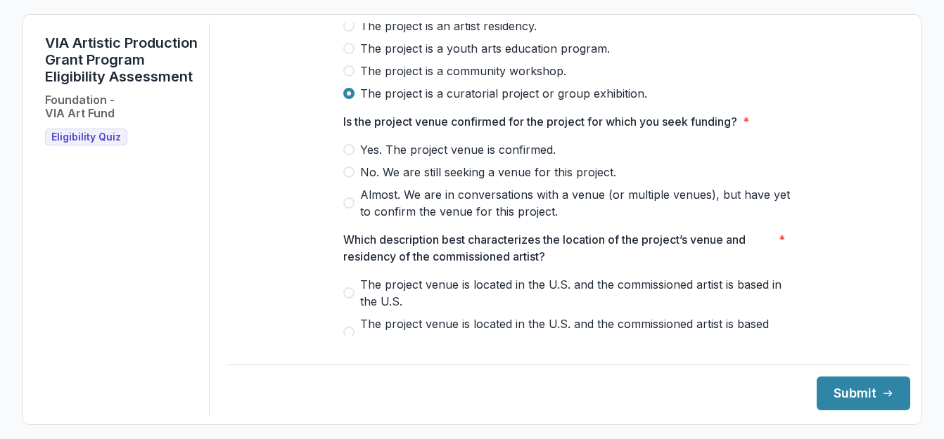
click at [443, 158] on span "Yes. The project venue is confirmed." at bounding box center [457, 149] width 195 height 17
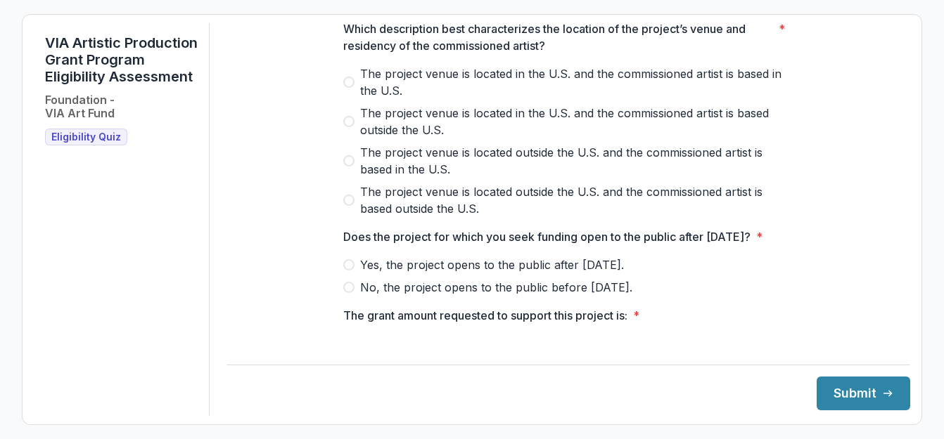
click at [426, 90] on span "The project venue is located in the U.S. and the commissioned artist is based i…" at bounding box center [576, 82] width 433 height 34
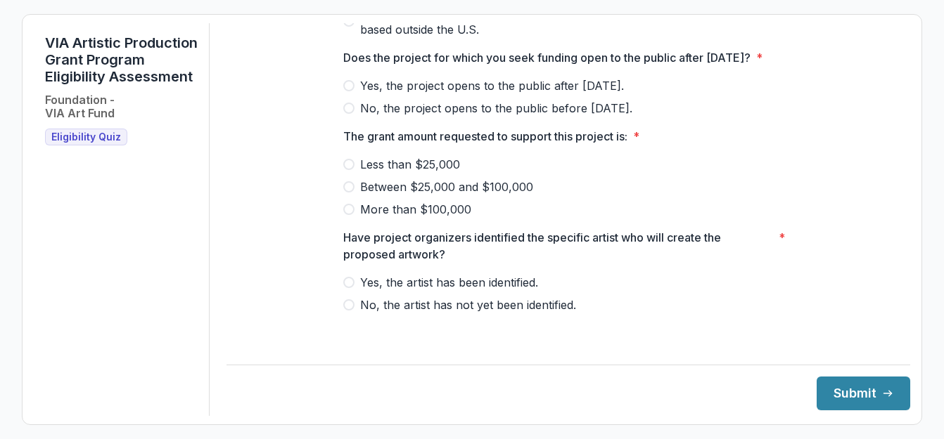
scroll to position [688, 0]
click at [427, 94] on span "Yes, the project opens to the public after [DATE]." at bounding box center [492, 85] width 264 height 17
click at [409, 189] on div "Less than $25,000 Between $25,000 and $100,000 More than $100,000" at bounding box center [568, 187] width 450 height 62
click at [416, 195] on span "Between $25,000 and $100,000" at bounding box center [446, 187] width 173 height 17
click at [428, 291] on span "Yes, the artist has been identified." at bounding box center [449, 282] width 178 height 17
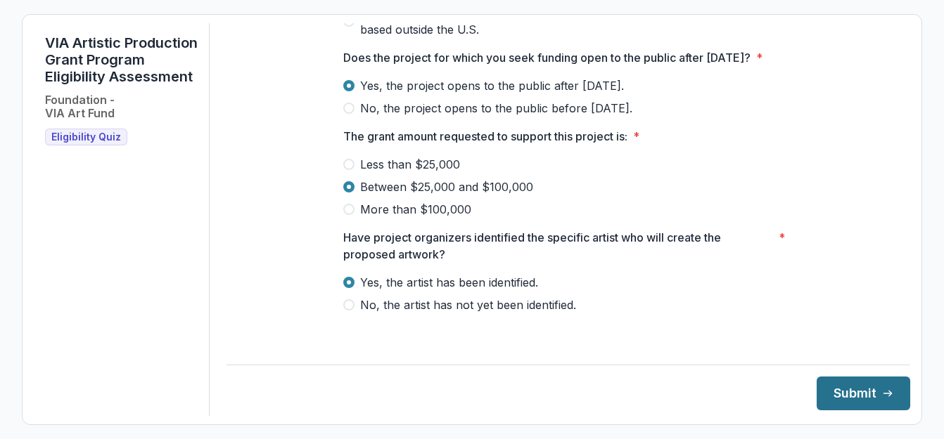
click at [856, 393] on button "Submit" at bounding box center [863, 394] width 94 height 34
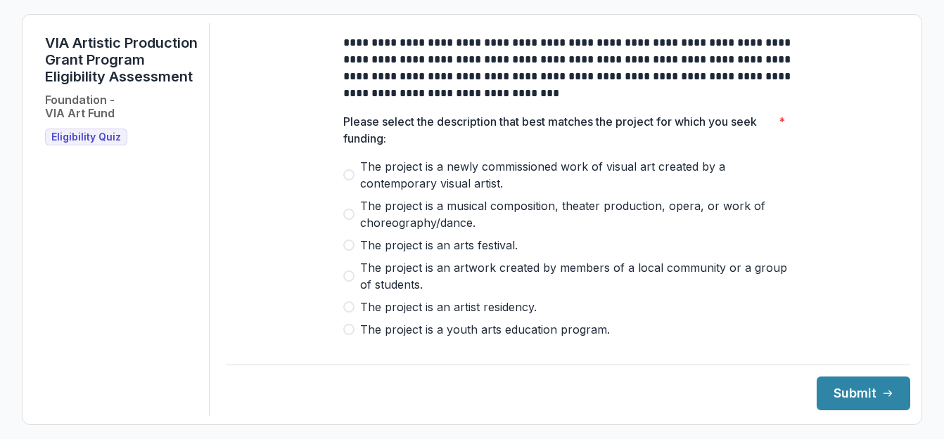
click at [420, 188] on span "The project is a newly commissioned work of visual art created by a contemporar…" at bounding box center [576, 175] width 433 height 34
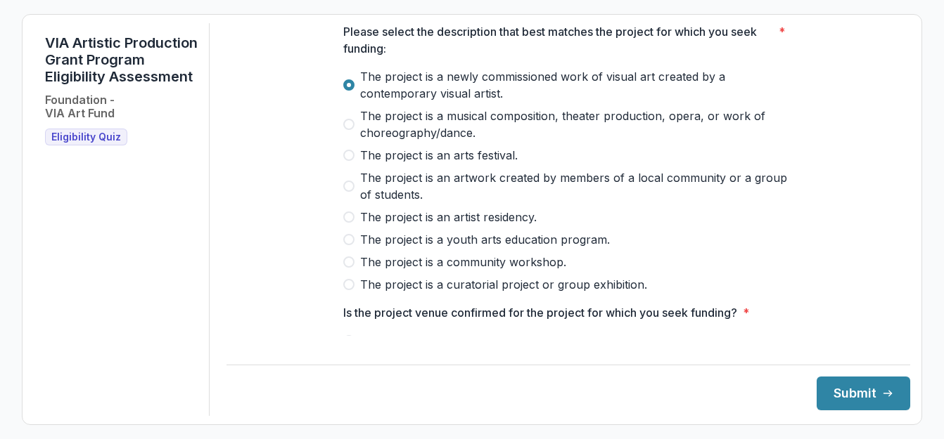
scroll to position [352, 0]
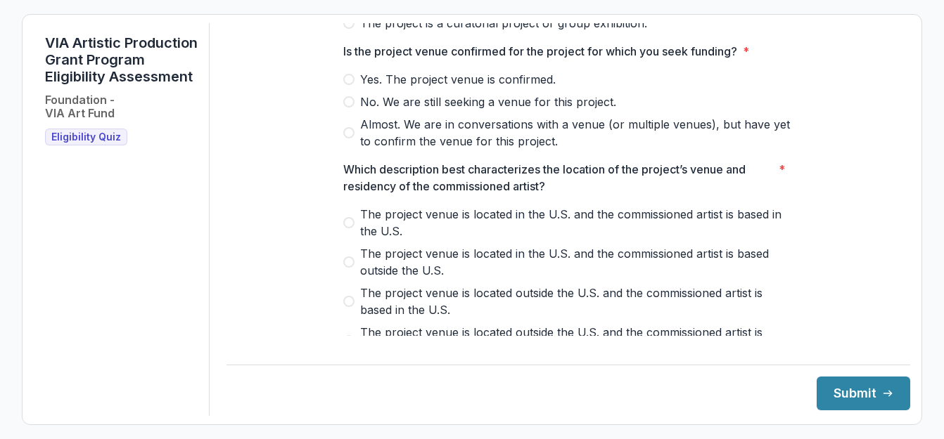
click at [380, 76] on div "Is the project venue confirmed for the project for which you seek funding? * Ye…" at bounding box center [568, 96] width 450 height 107
click at [395, 88] on span "Yes. The project venue is confirmed." at bounding box center [457, 79] width 195 height 17
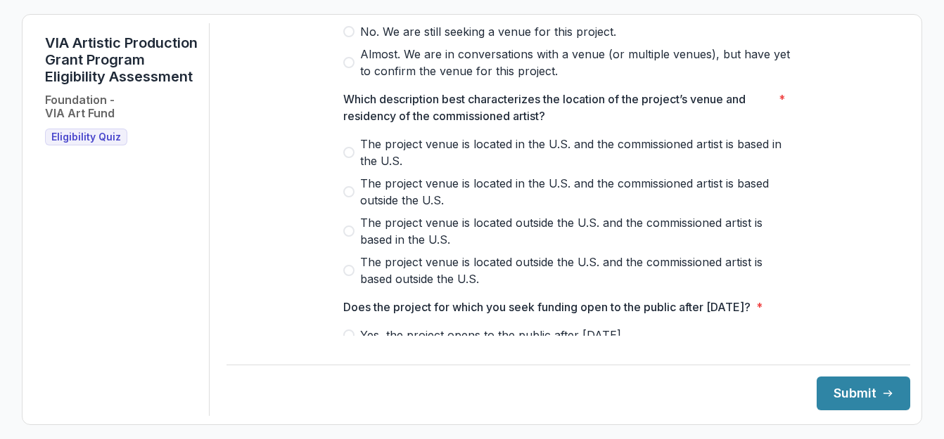
click at [413, 157] on span "The project venue is located in the U.S. and the commissioned artist is based i…" at bounding box center [576, 153] width 433 height 34
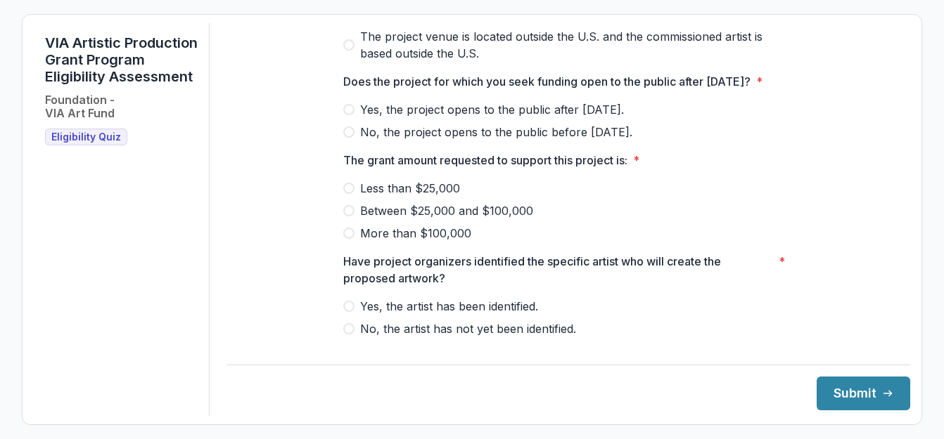
scroll to position [688, 0]
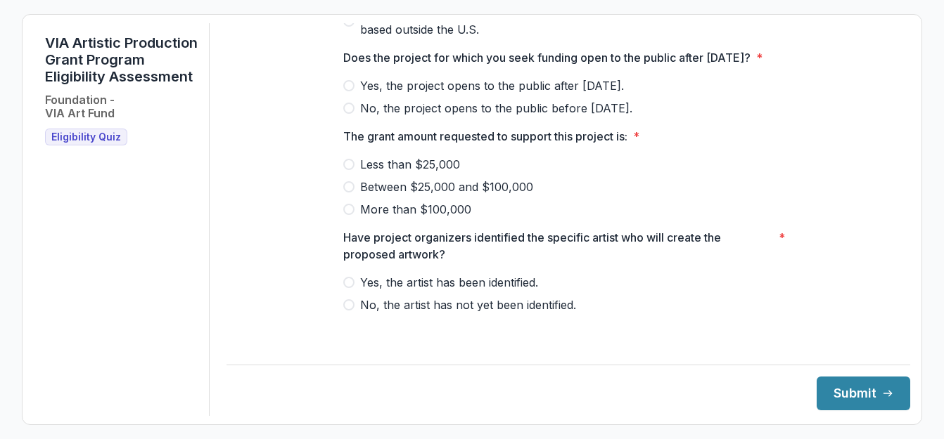
click at [413, 94] on span "Yes, the project opens to the public after [DATE]." at bounding box center [492, 85] width 264 height 17
click at [415, 173] on span "Less than $25,000" at bounding box center [410, 164] width 100 height 17
click at [411, 191] on span "Between $25,000 and $100,000" at bounding box center [446, 187] width 173 height 17
click at [415, 274] on div at bounding box center [568, 272] width 450 height 6
click at [419, 291] on span "Yes, the artist has been identified." at bounding box center [449, 282] width 178 height 17
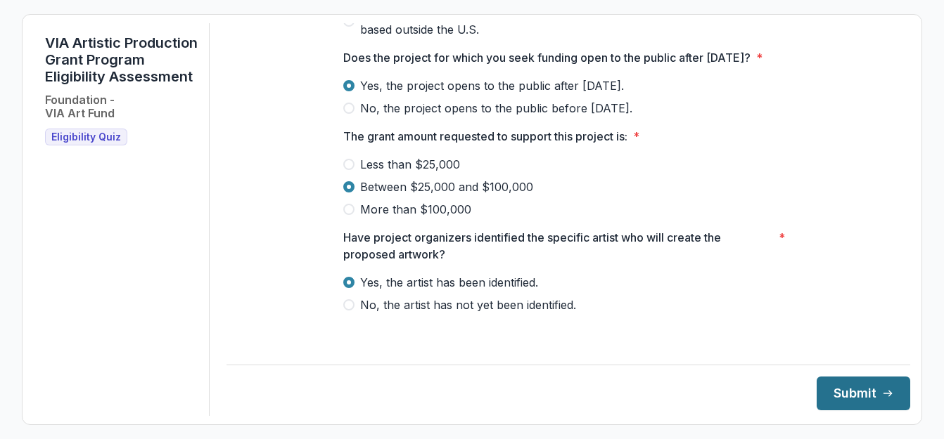
click at [835, 393] on button "Submit" at bounding box center [863, 394] width 94 height 34
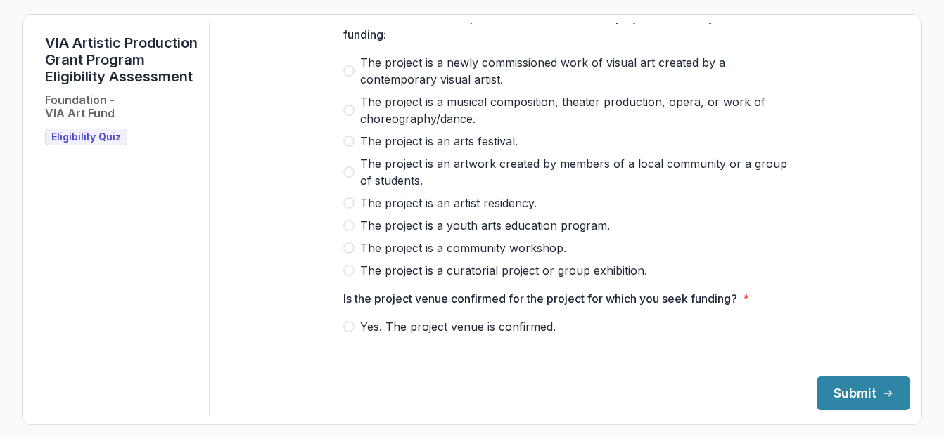
scroll to position [141, 0]
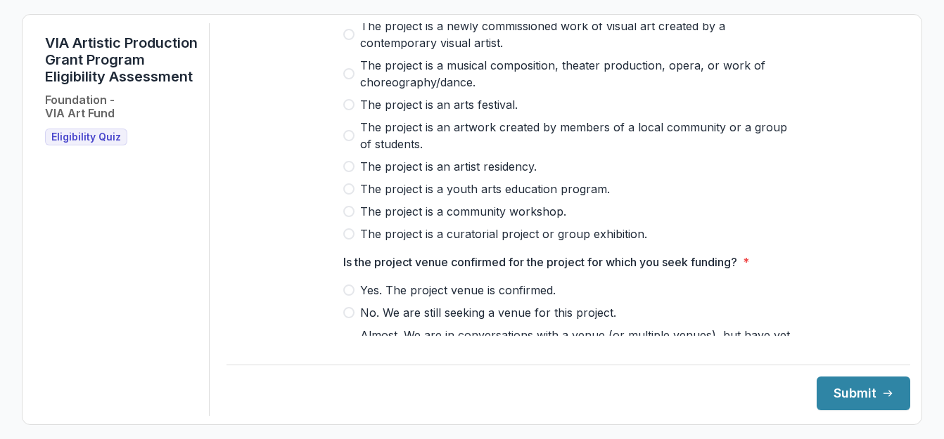
drag, startPoint x: 470, startPoint y: 136, endPoint x: 463, endPoint y: 136, distance: 7.1
click at [468, 136] on span "The project is an artwork created by members of a local community or a group of…" at bounding box center [576, 136] width 433 height 34
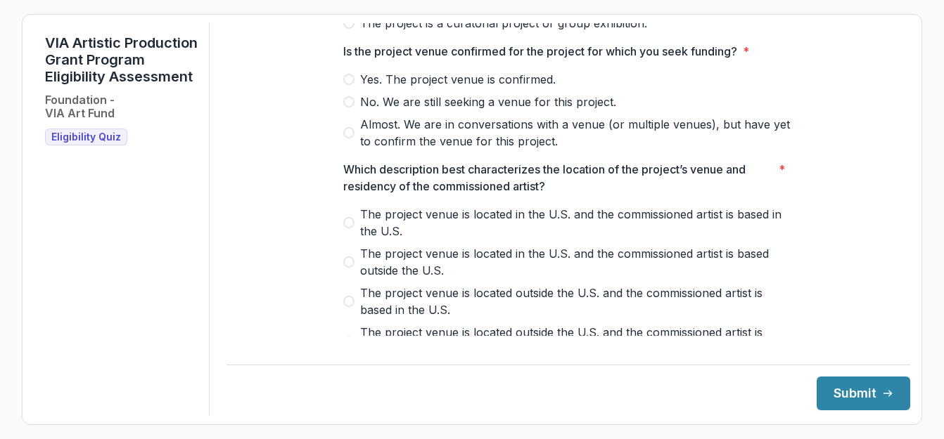
click at [441, 88] on span "Yes. The project venue is confirmed." at bounding box center [457, 79] width 195 height 17
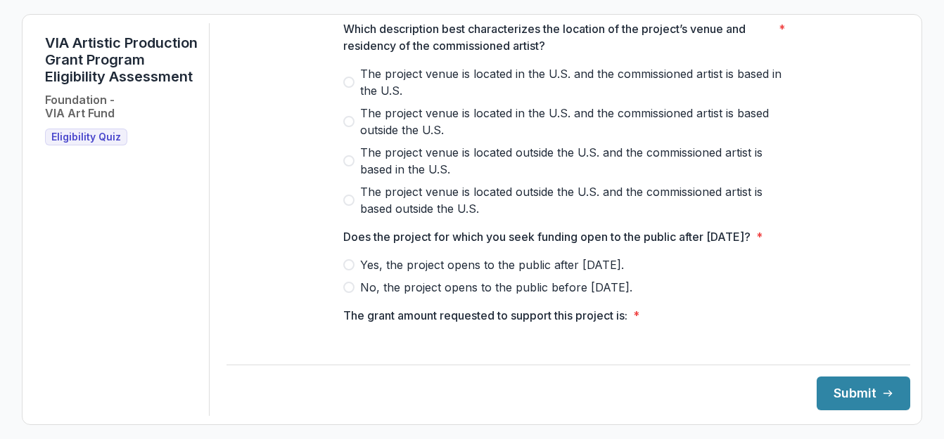
click at [416, 99] on span "The project venue is located in the U.S. and the commissioned artist is based i…" at bounding box center [576, 82] width 433 height 34
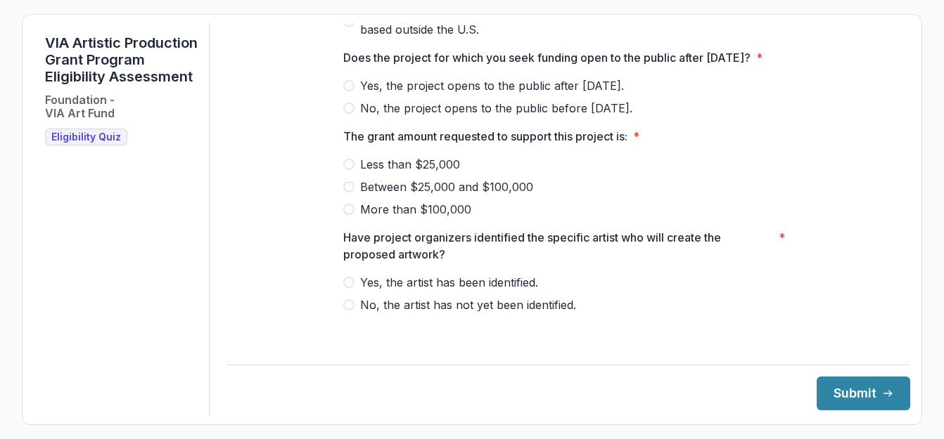
scroll to position [688, 0]
click at [418, 93] on span "Yes, the project opens to the public after [DATE]." at bounding box center [492, 85] width 264 height 17
click at [421, 173] on span "Less than $25,000" at bounding box center [410, 164] width 100 height 17
click at [445, 288] on span "Yes, the artist has been identified." at bounding box center [449, 282] width 178 height 17
click at [854, 392] on button "Submit" at bounding box center [863, 394] width 94 height 34
